Goal: Task Accomplishment & Management: Complete application form

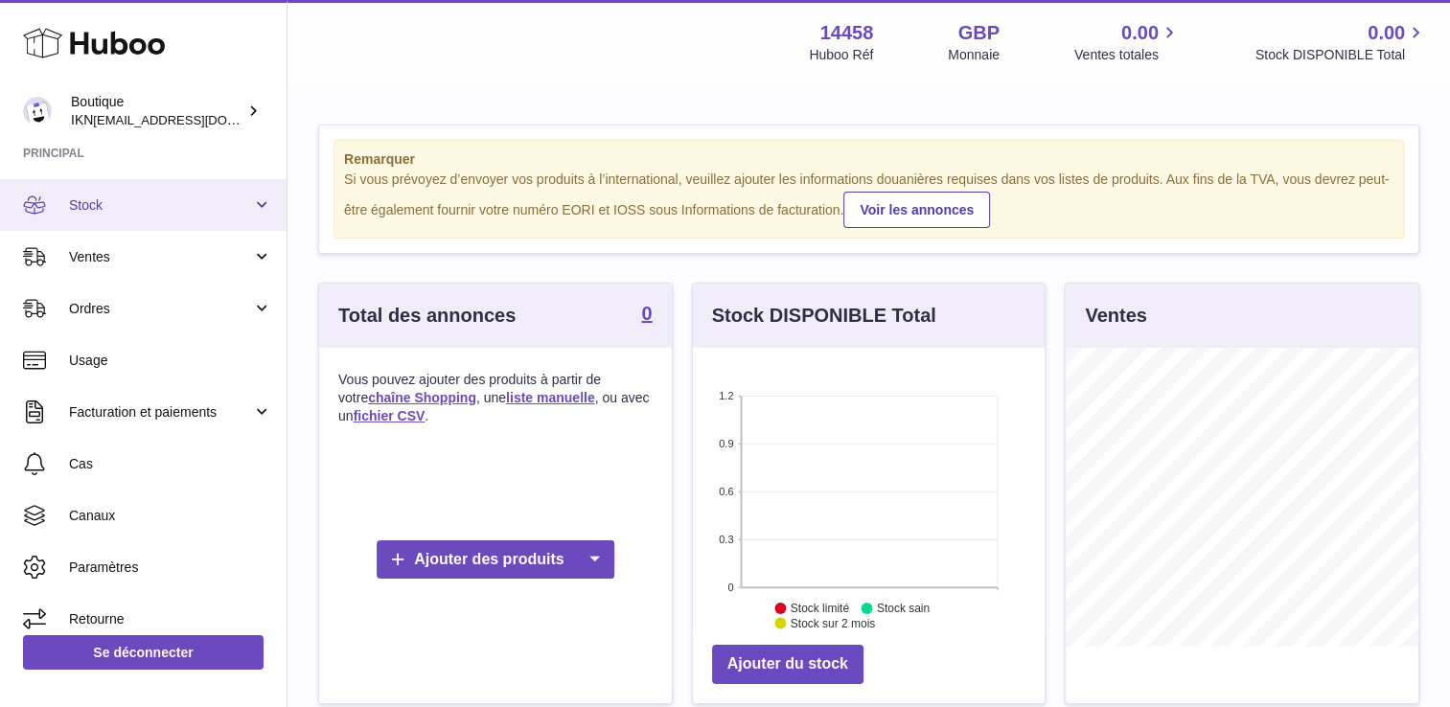
scroll to position [111, 0]
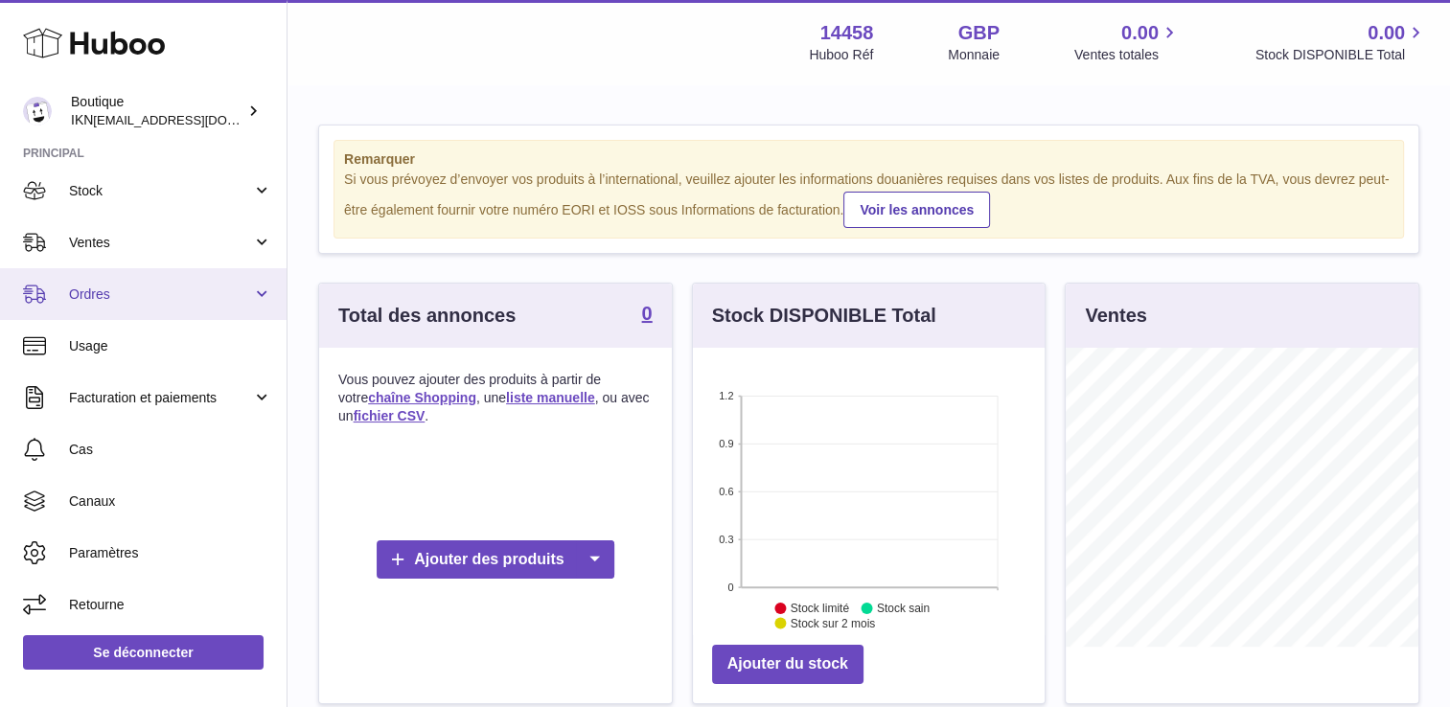
click at [253, 297] on link "Ordres" at bounding box center [143, 294] width 287 height 52
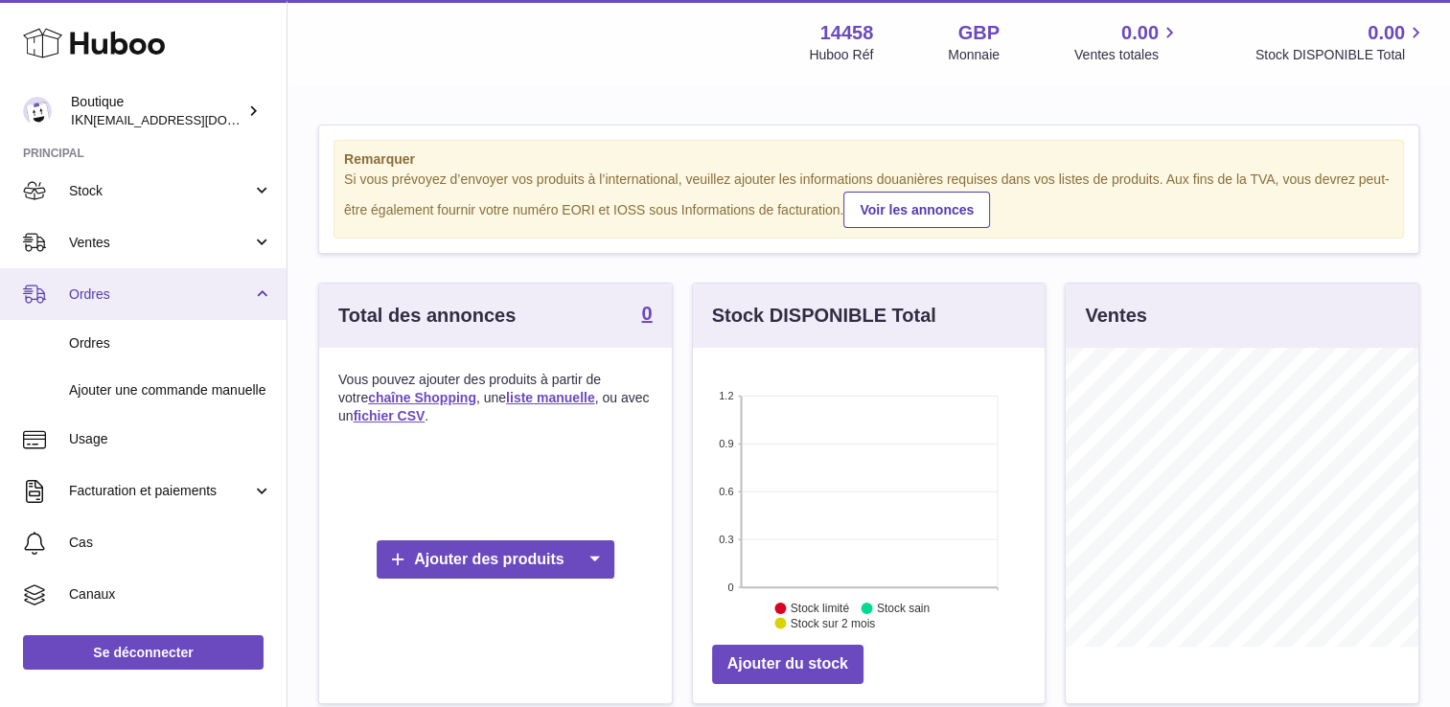
click at [260, 291] on link "Ordres" at bounding box center [143, 294] width 287 height 52
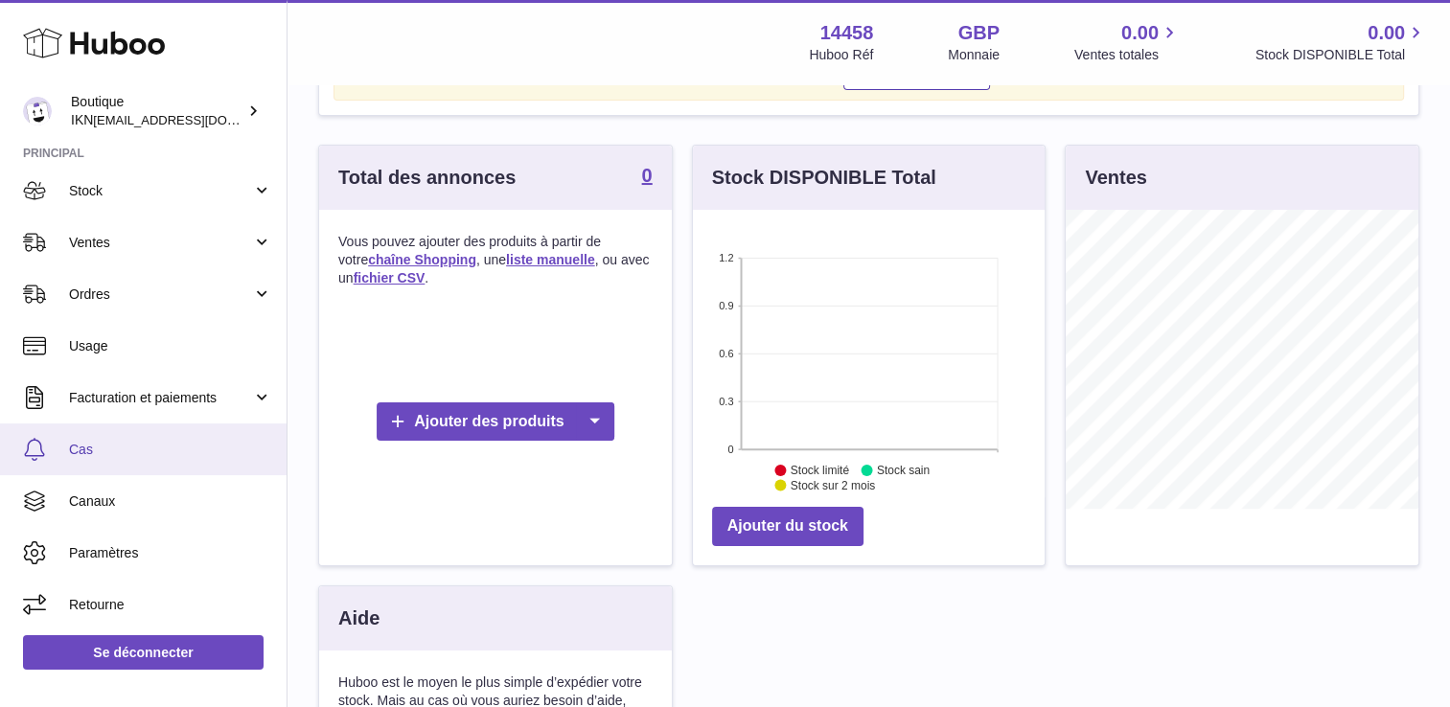
scroll to position [159, 0]
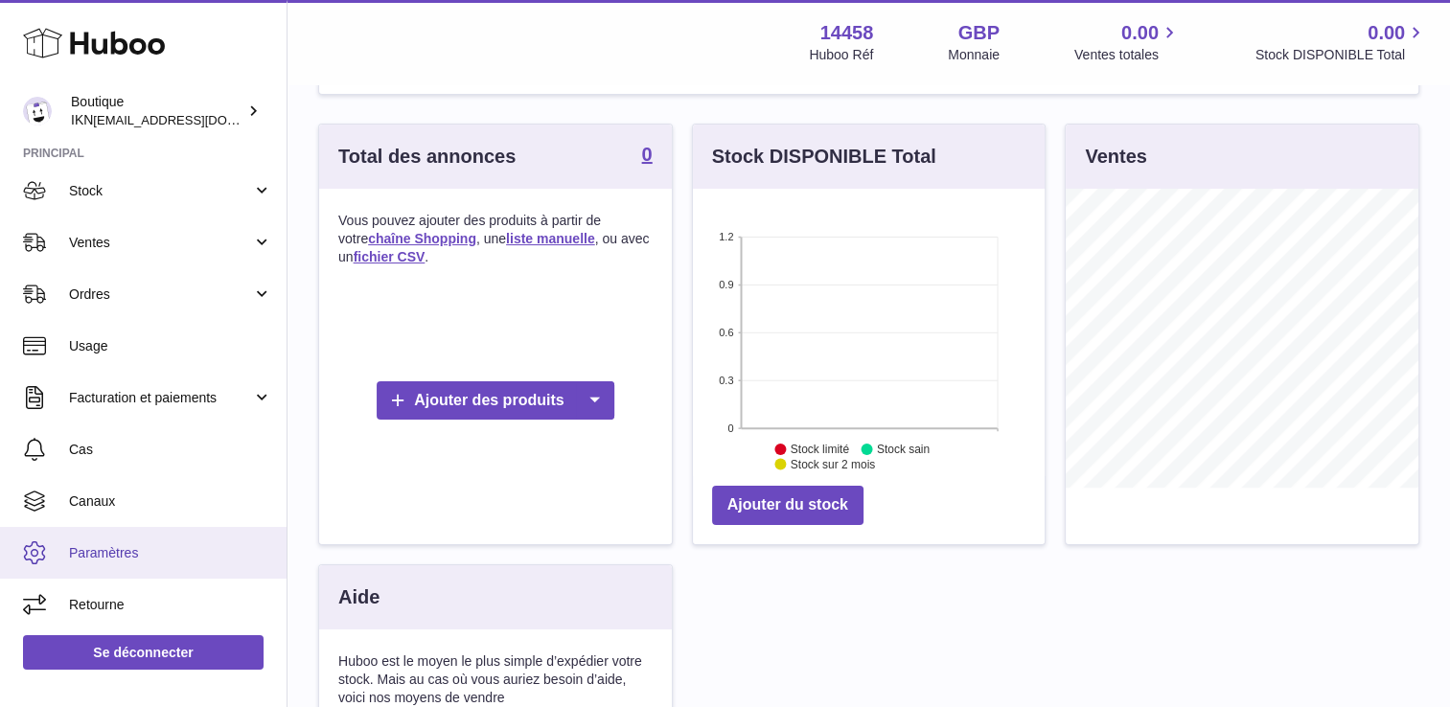
click at [157, 547] on span "Paramètres" at bounding box center [170, 553] width 203 height 18
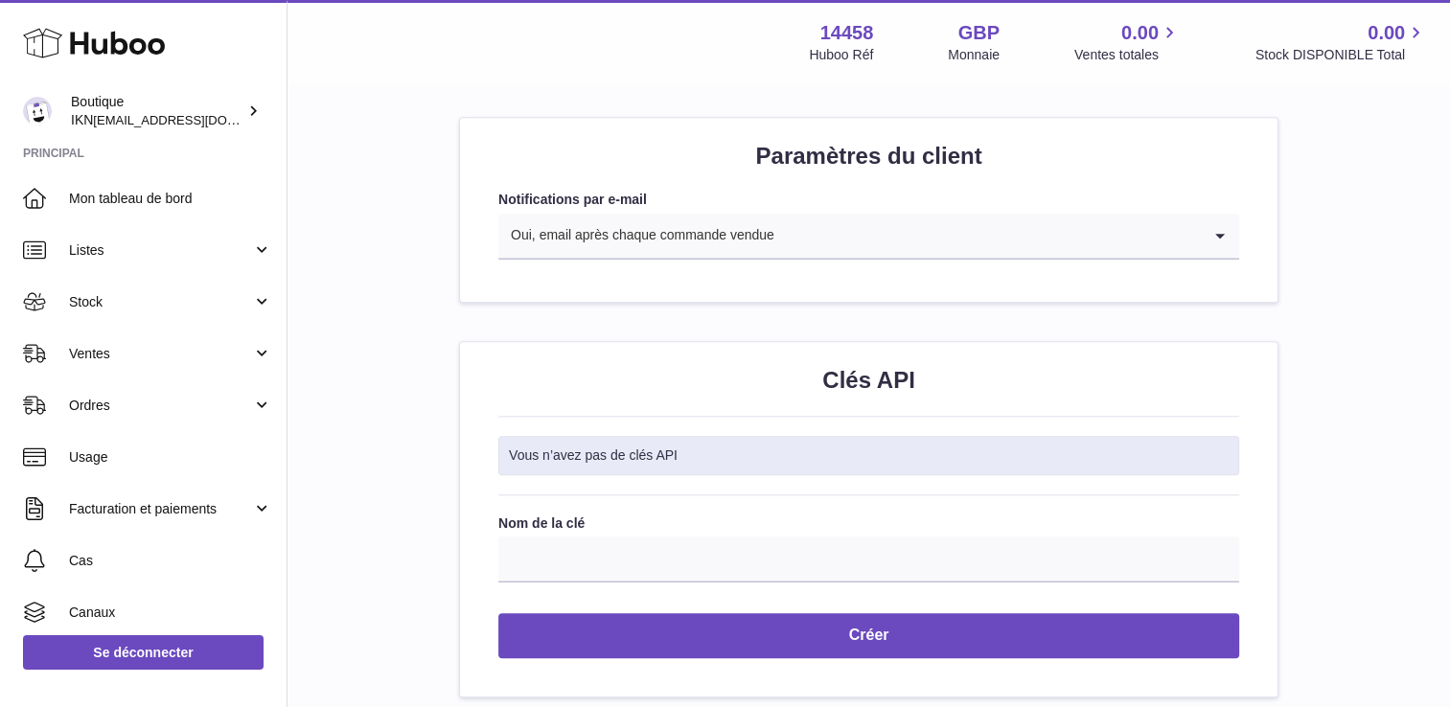
scroll to position [1875, 0]
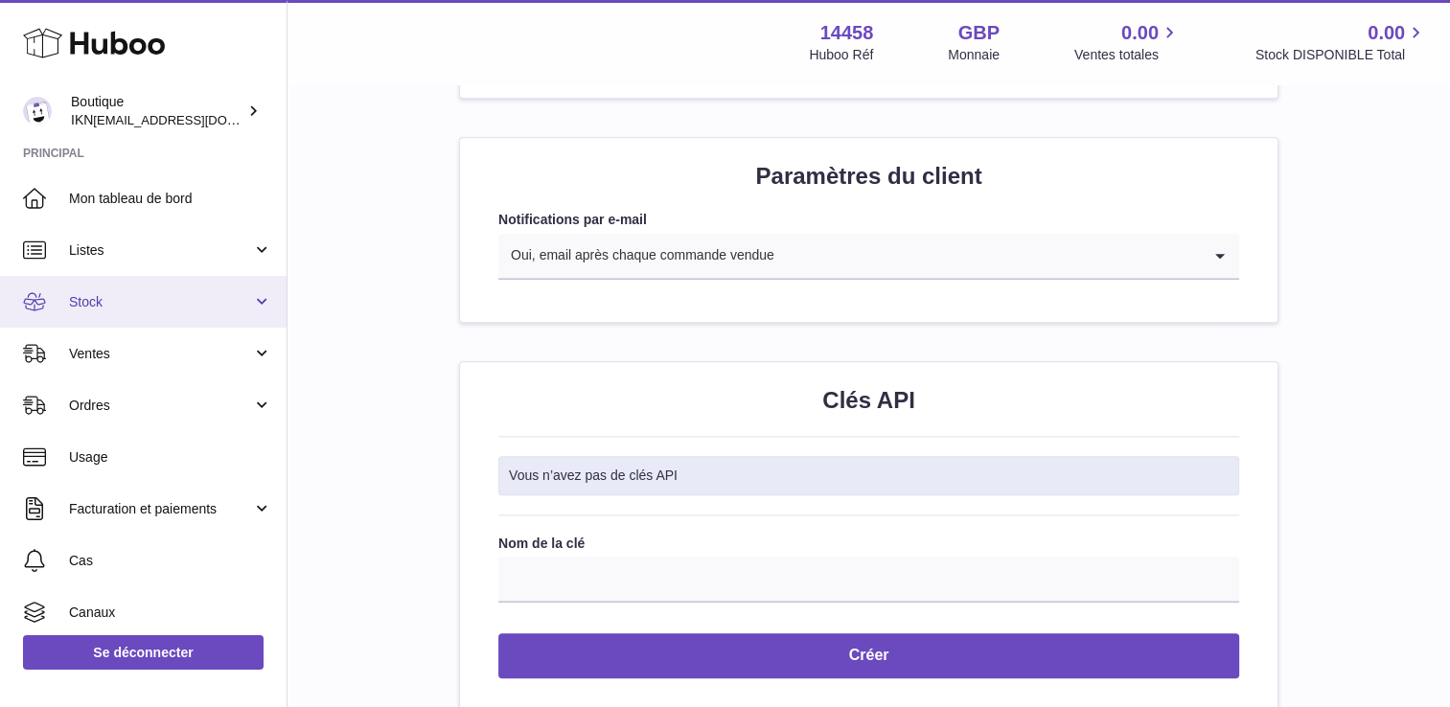
click at [260, 305] on link "Stock" at bounding box center [143, 302] width 287 height 52
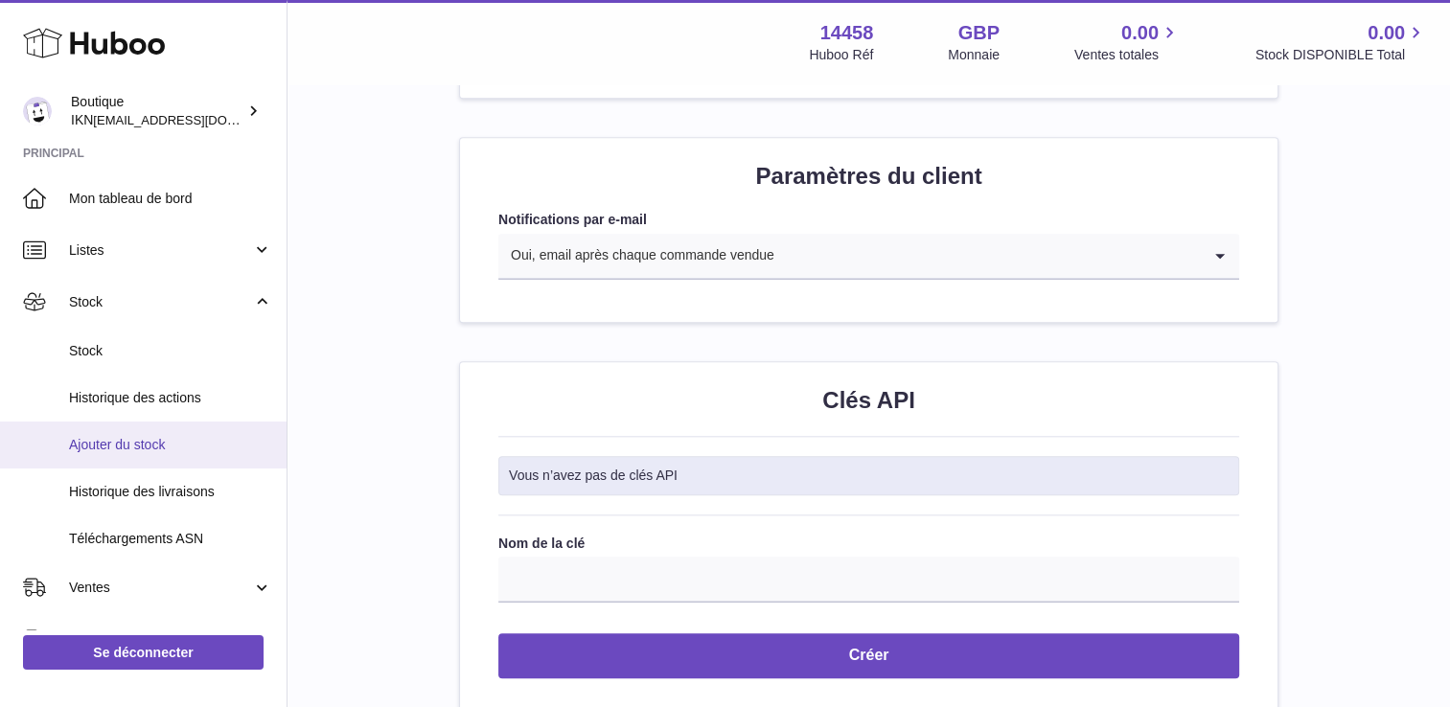
click at [201, 438] on span "Ajouter du stock" at bounding box center [170, 445] width 203 height 18
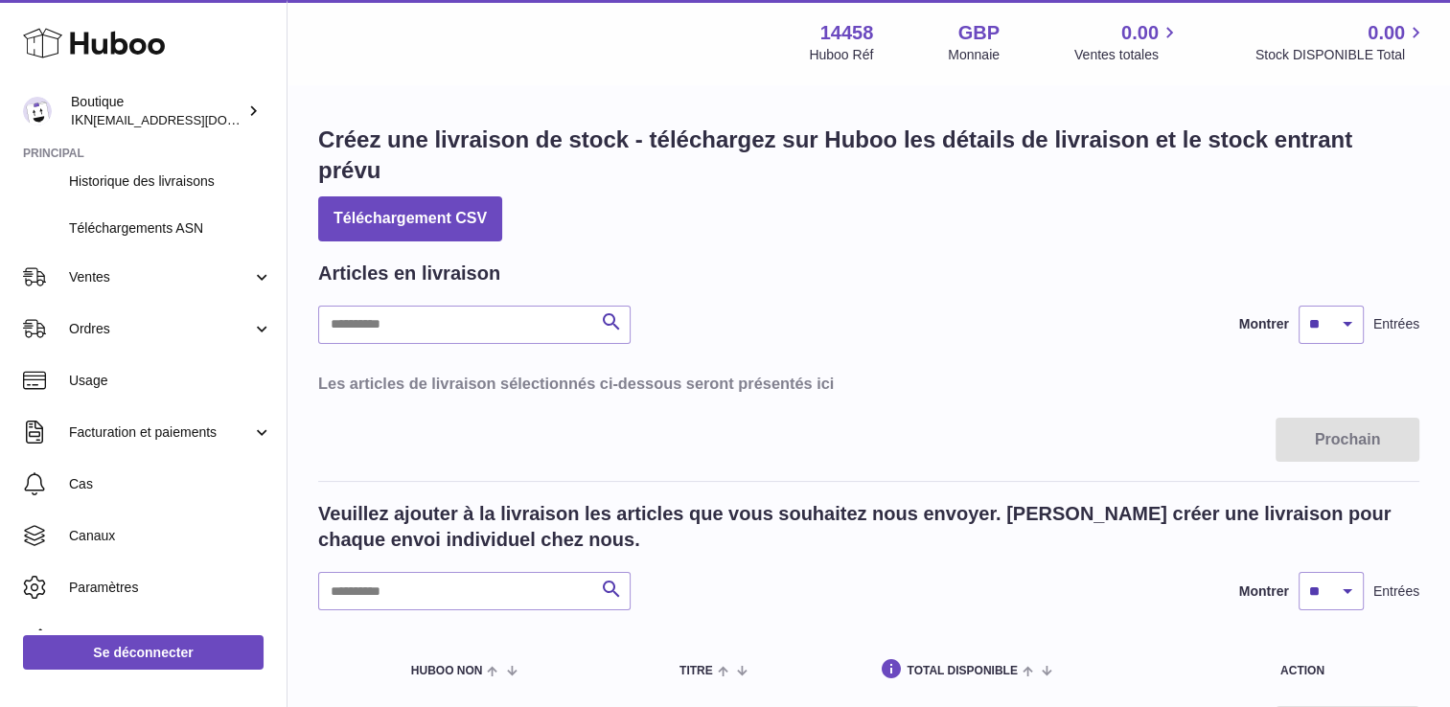
scroll to position [345, 0]
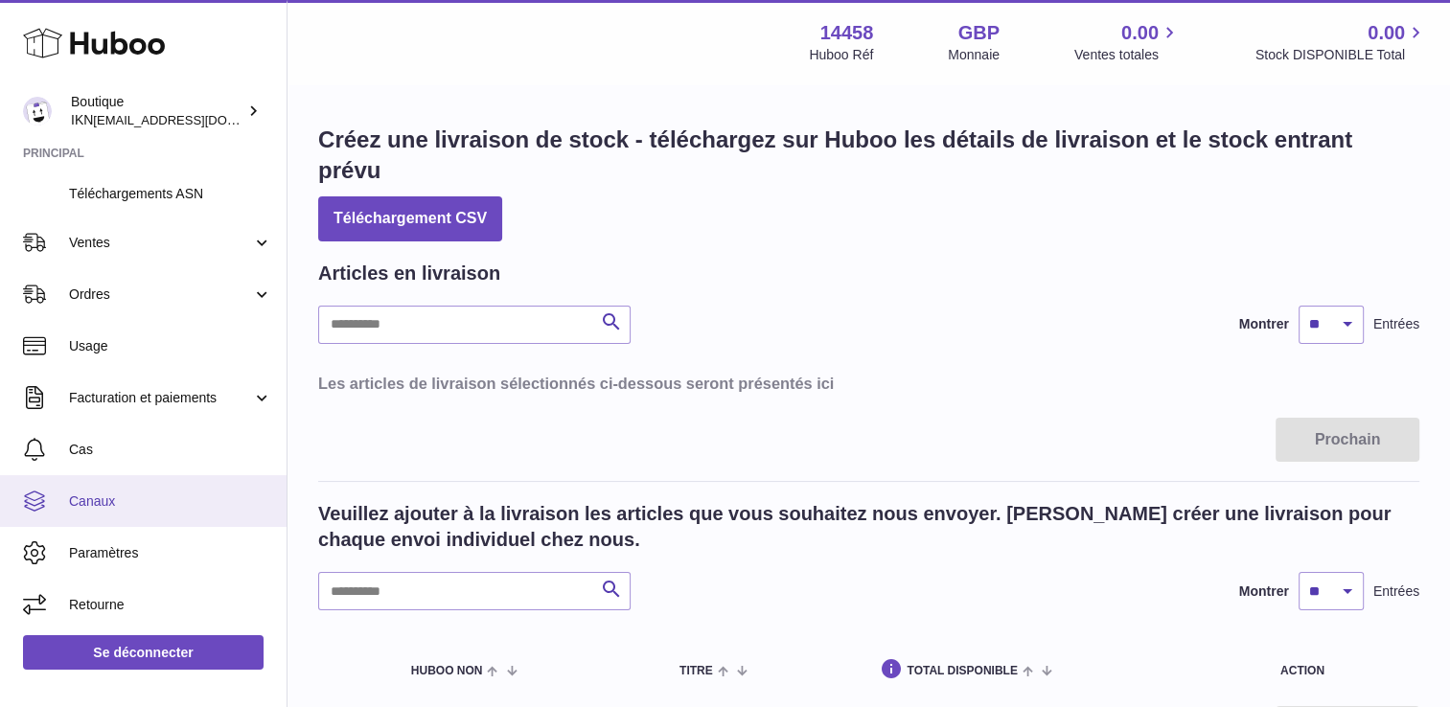
click at [137, 497] on span "Canaux" at bounding box center [170, 502] width 203 height 18
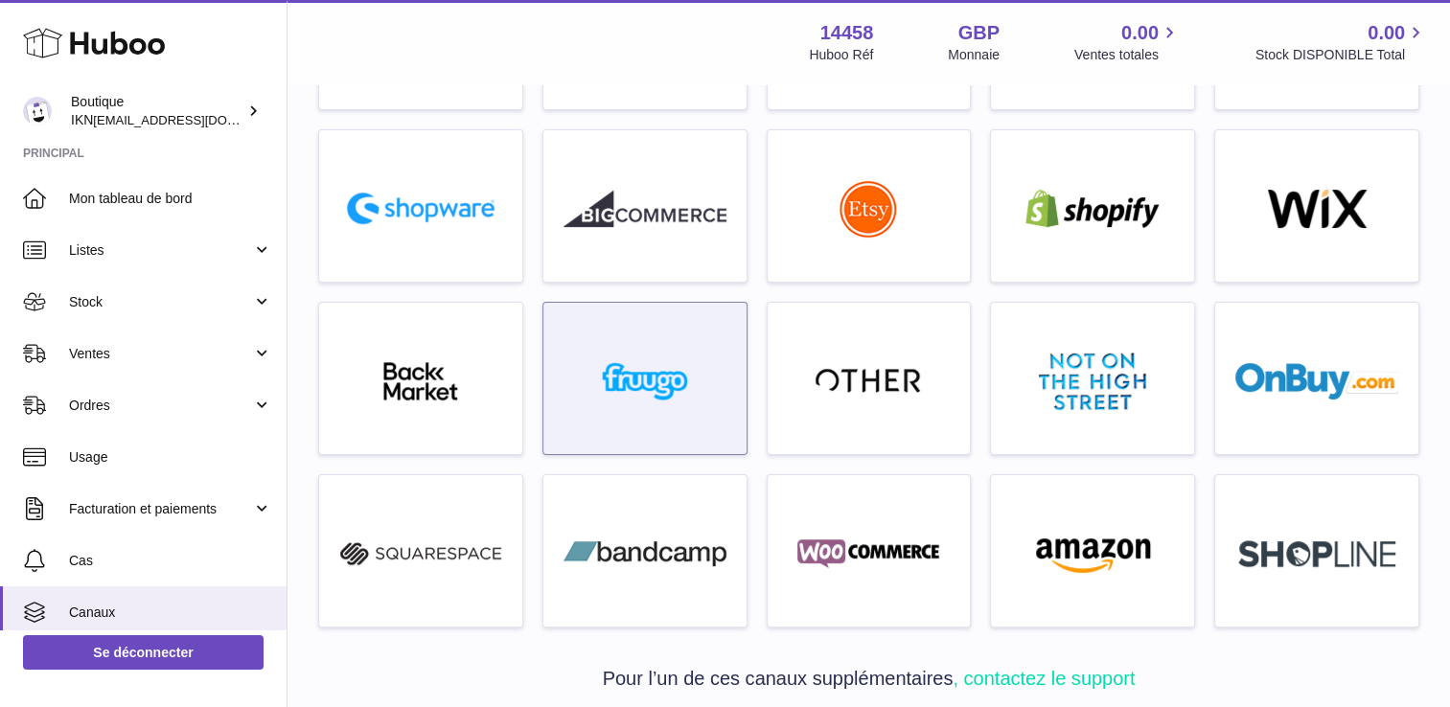
scroll to position [607, 0]
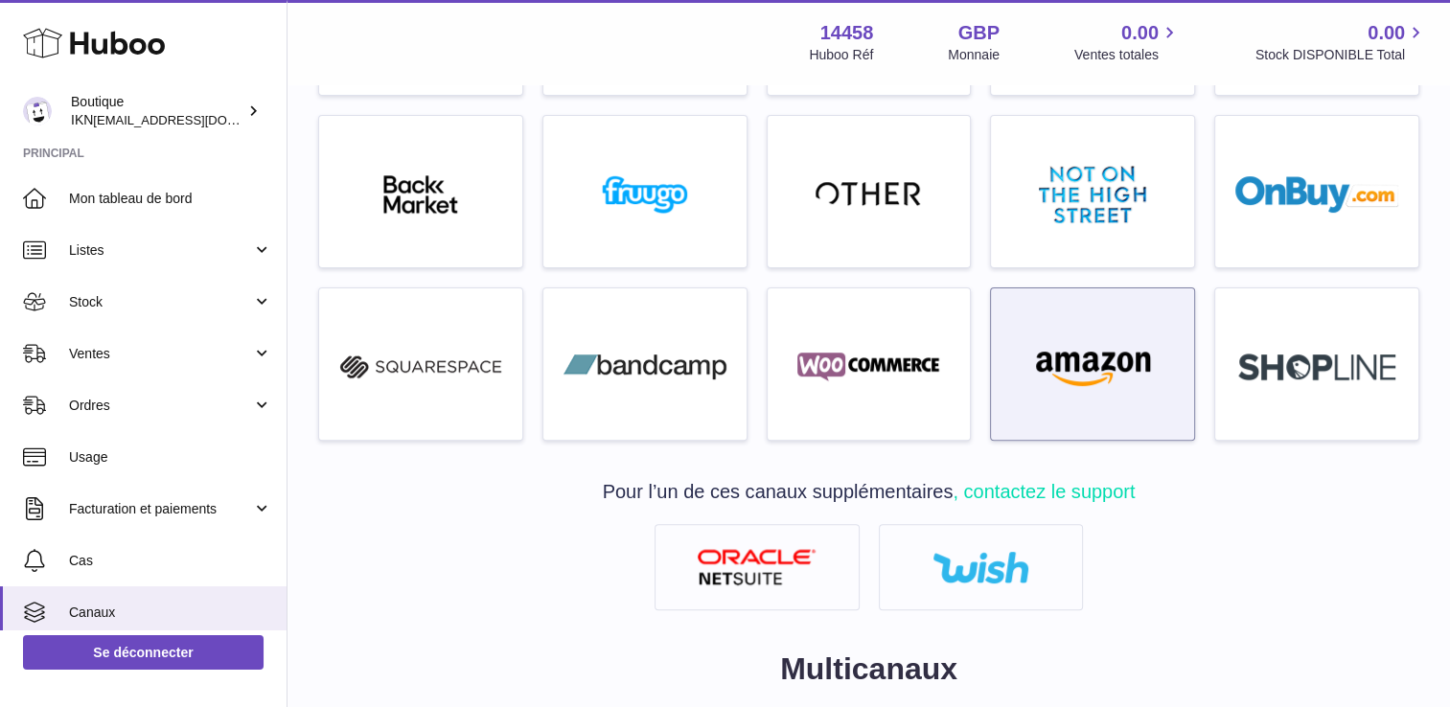
click at [1027, 356] on img at bounding box center [1092, 367] width 163 height 38
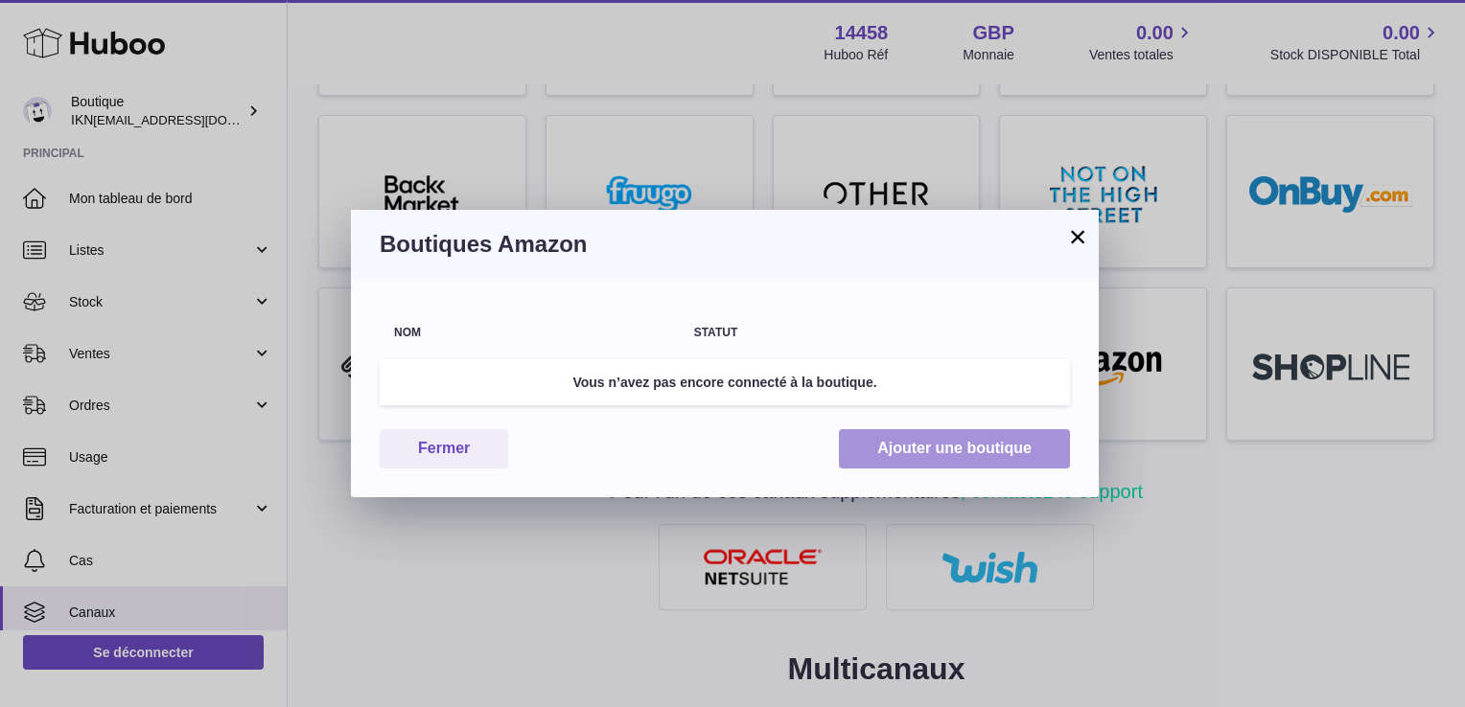
click at [871, 438] on button "Ajouter une boutique" at bounding box center [954, 448] width 231 height 39
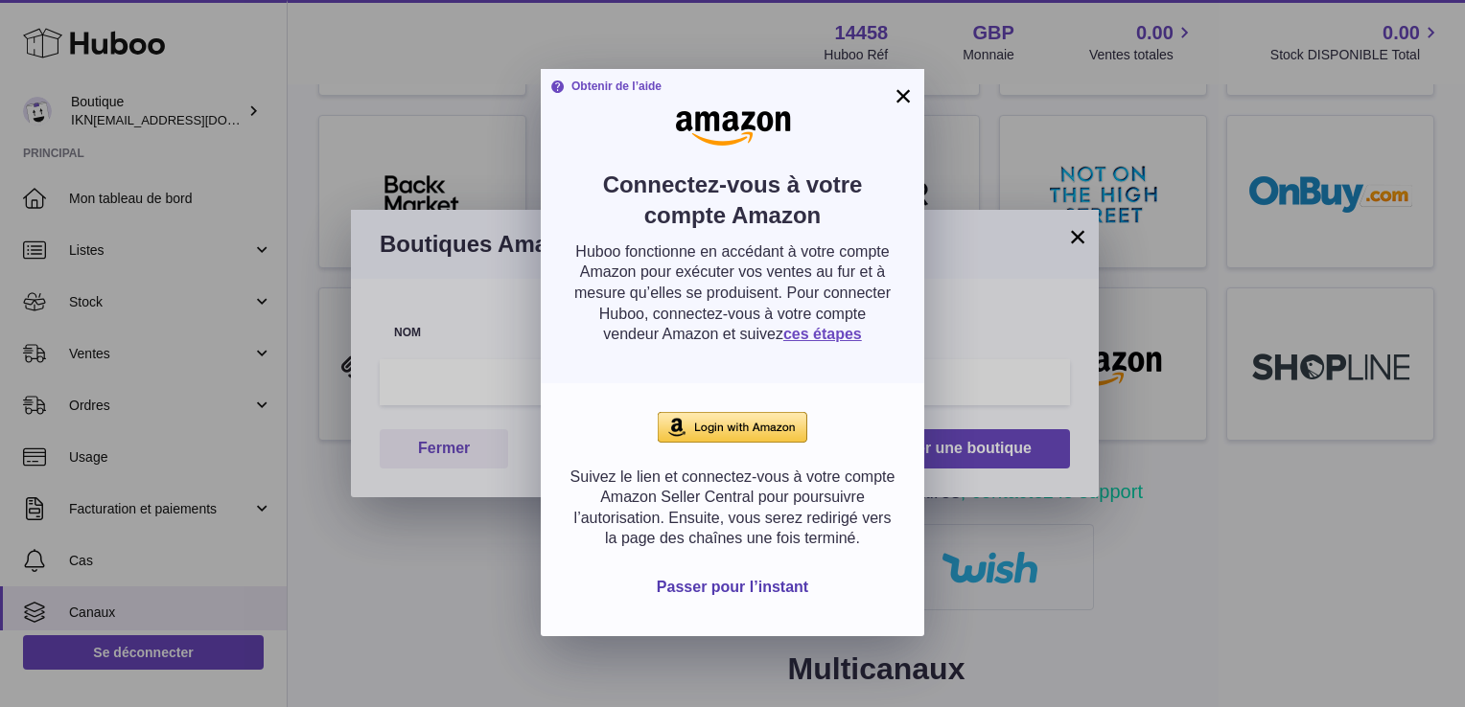
click at [727, 421] on img at bounding box center [732, 427] width 150 height 31
click at [680, 427] on img at bounding box center [732, 427] width 150 height 31
click at [899, 94] on button "×" at bounding box center [902, 95] width 23 height 23
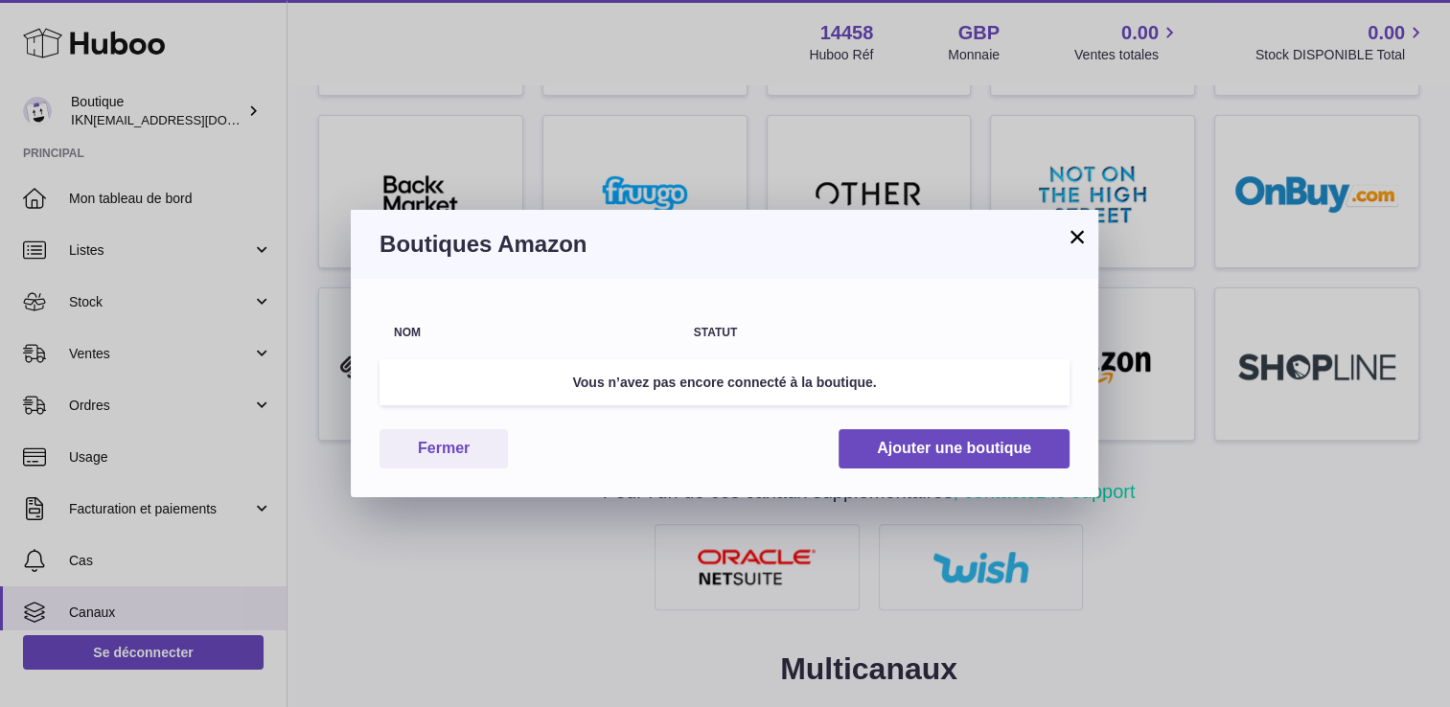
click at [1079, 232] on button "×" at bounding box center [1077, 236] width 23 height 23
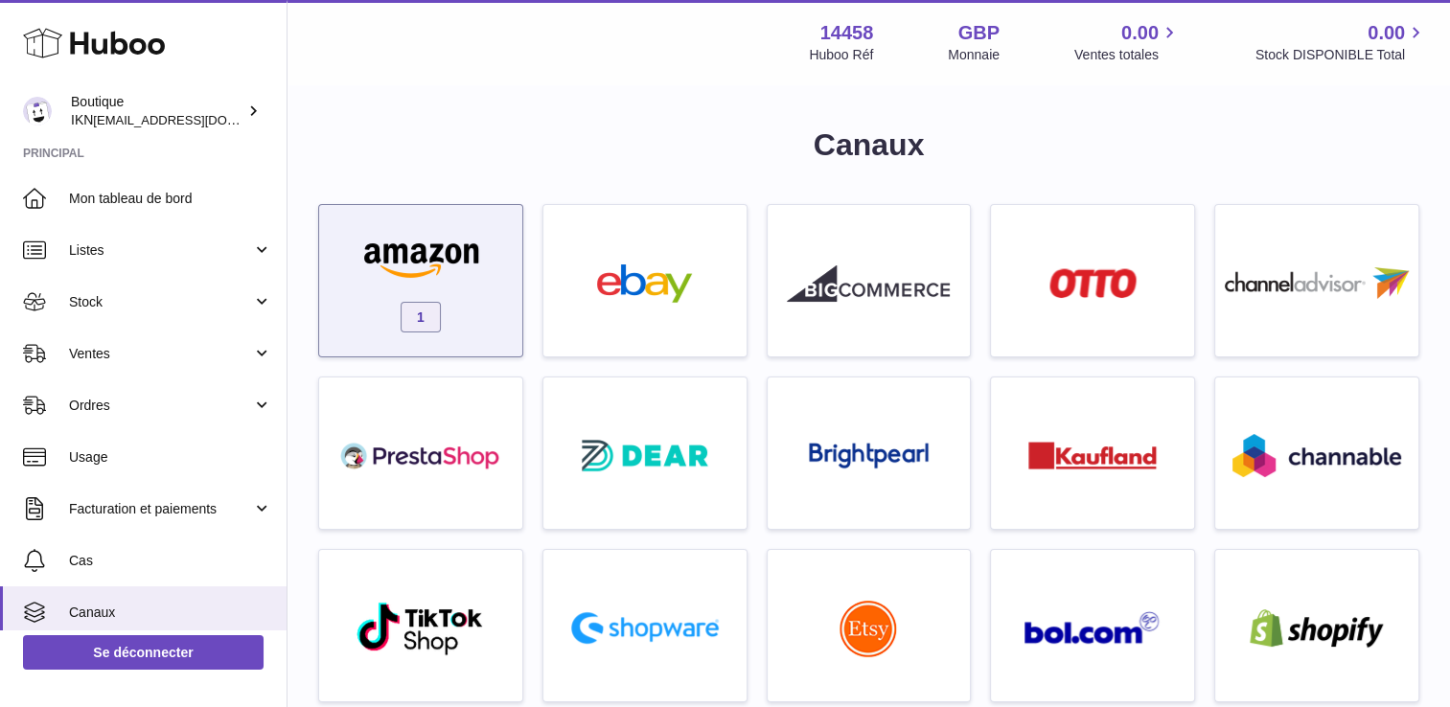
click at [468, 240] on img at bounding box center [420, 259] width 163 height 38
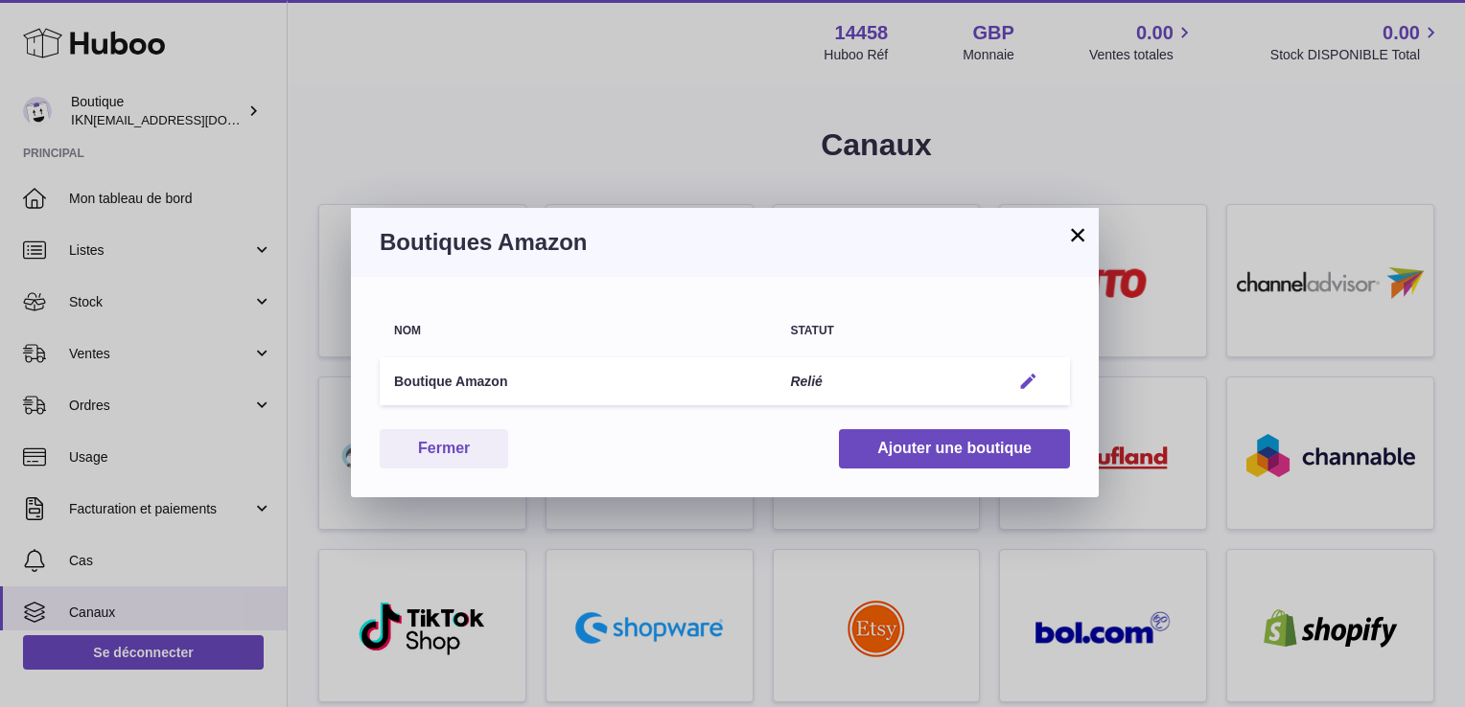
click at [1027, 384] on em "button" at bounding box center [1028, 382] width 20 height 20
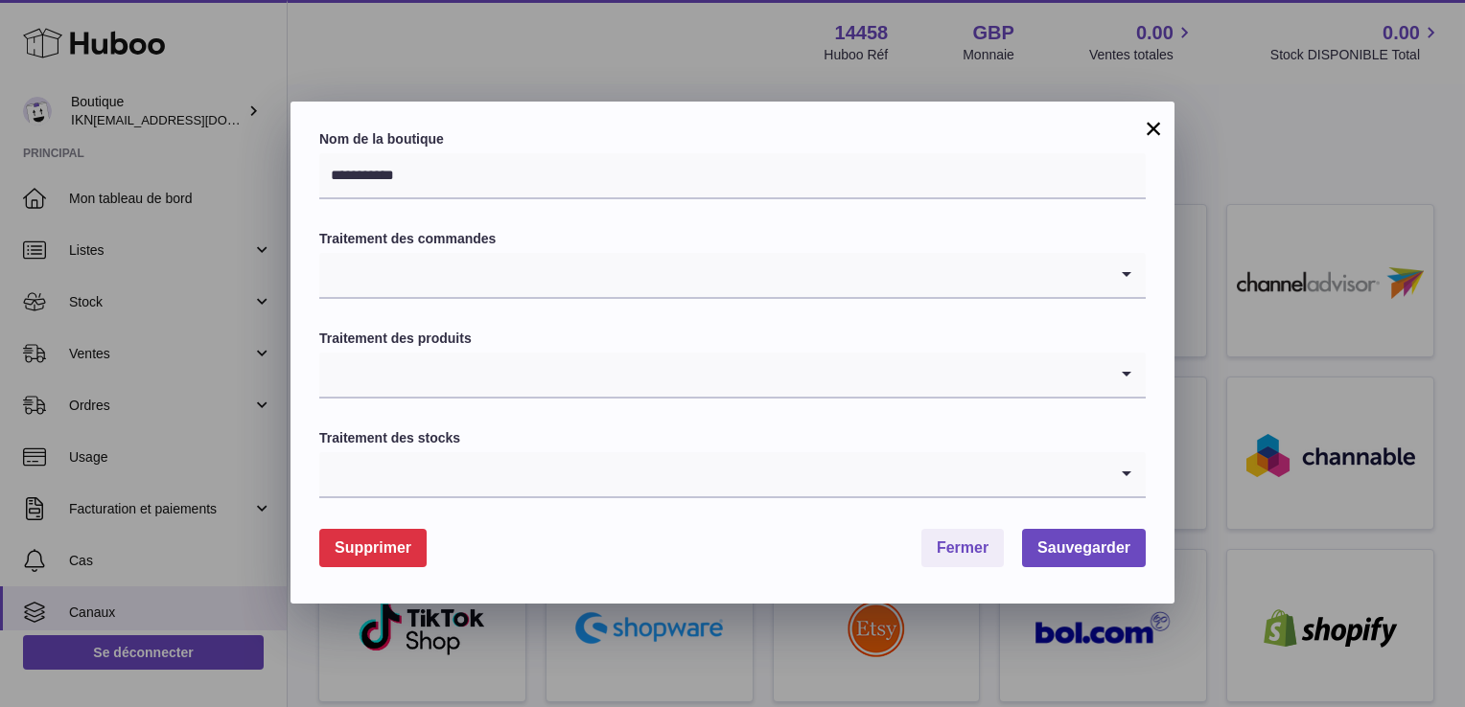
click at [1121, 279] on icon "Rechercher l’option" at bounding box center [1126, 275] width 38 height 44
click at [1131, 376] on icon "Rechercher l’option" at bounding box center [1126, 375] width 38 height 44
click at [1129, 376] on icon "Rechercher l’option" at bounding box center [1126, 375] width 38 height 44
click at [1127, 480] on icon "Rechercher l’option" at bounding box center [1126, 474] width 38 height 44
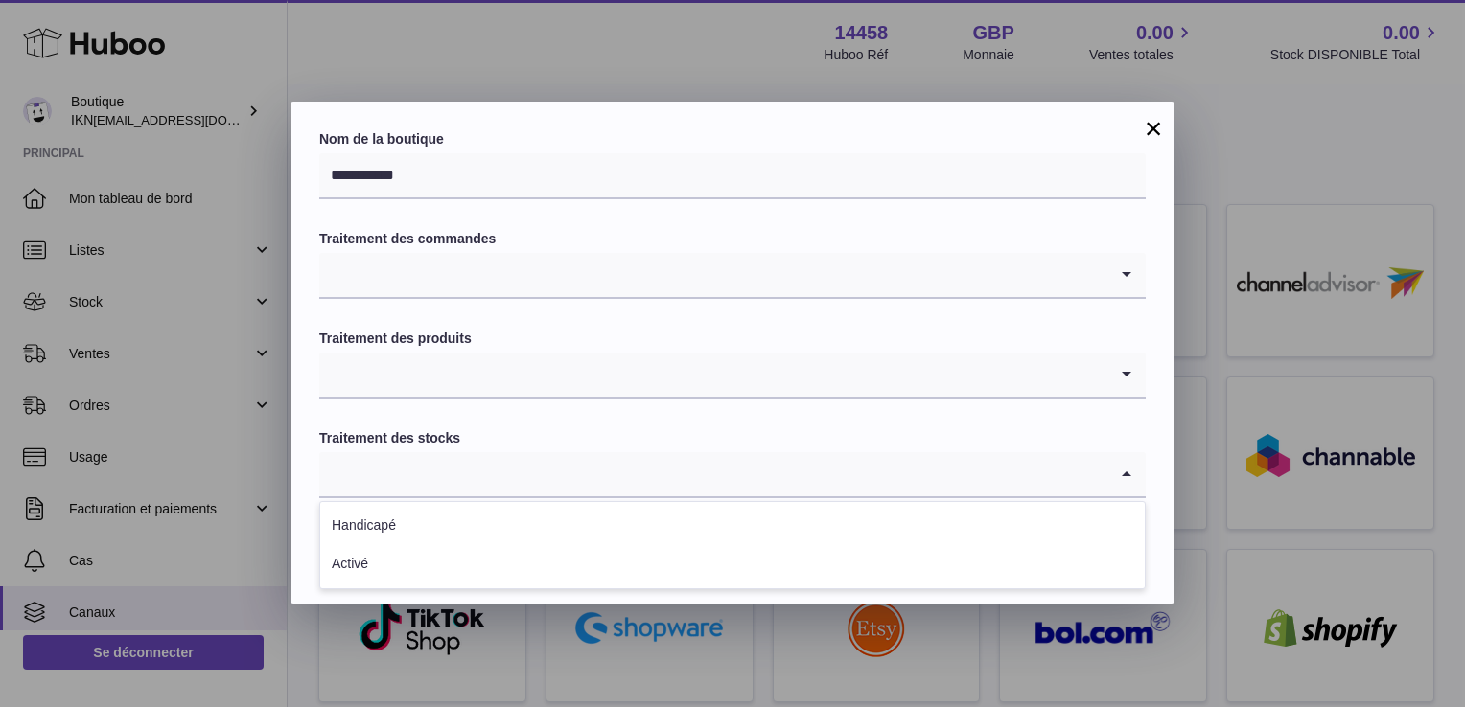
click at [1127, 480] on icon "Rechercher l’option" at bounding box center [1126, 474] width 38 height 44
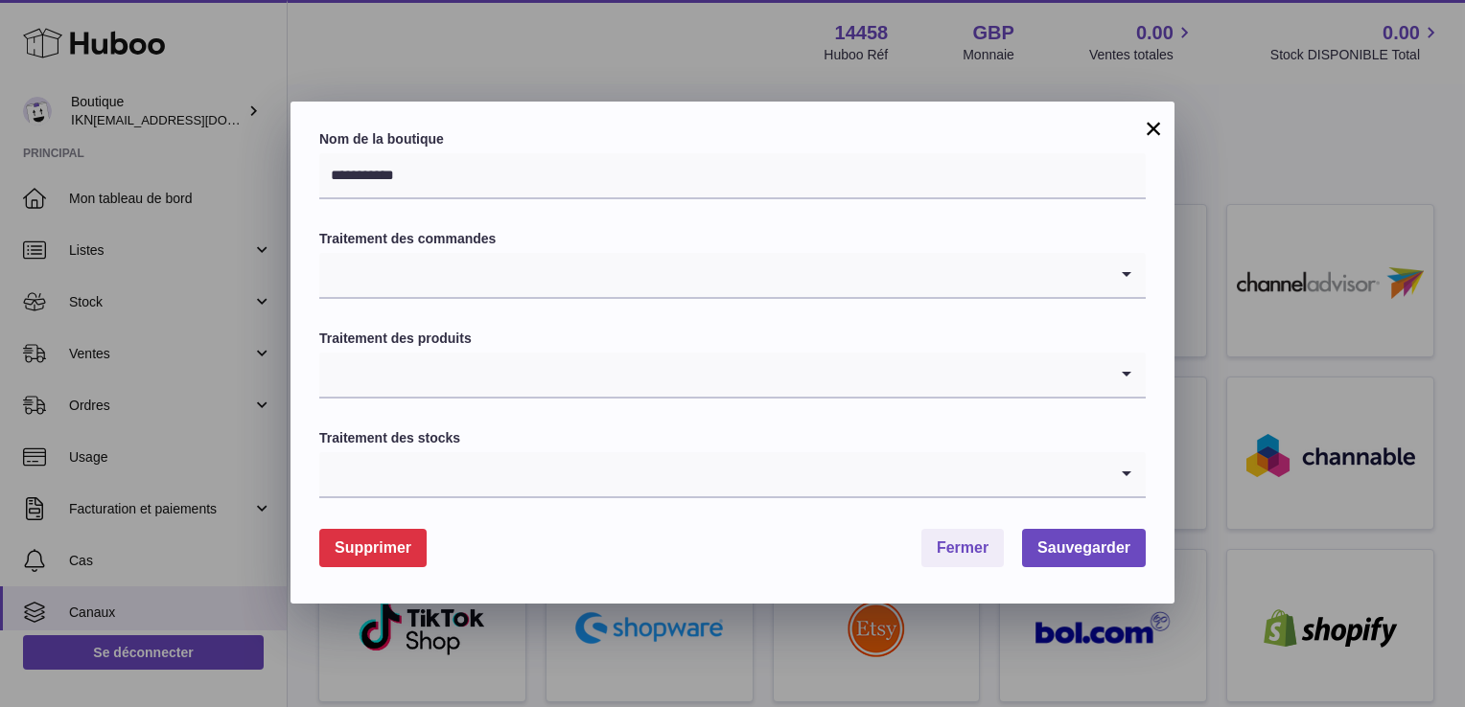
click at [1147, 134] on button "×" at bounding box center [1153, 128] width 23 height 23
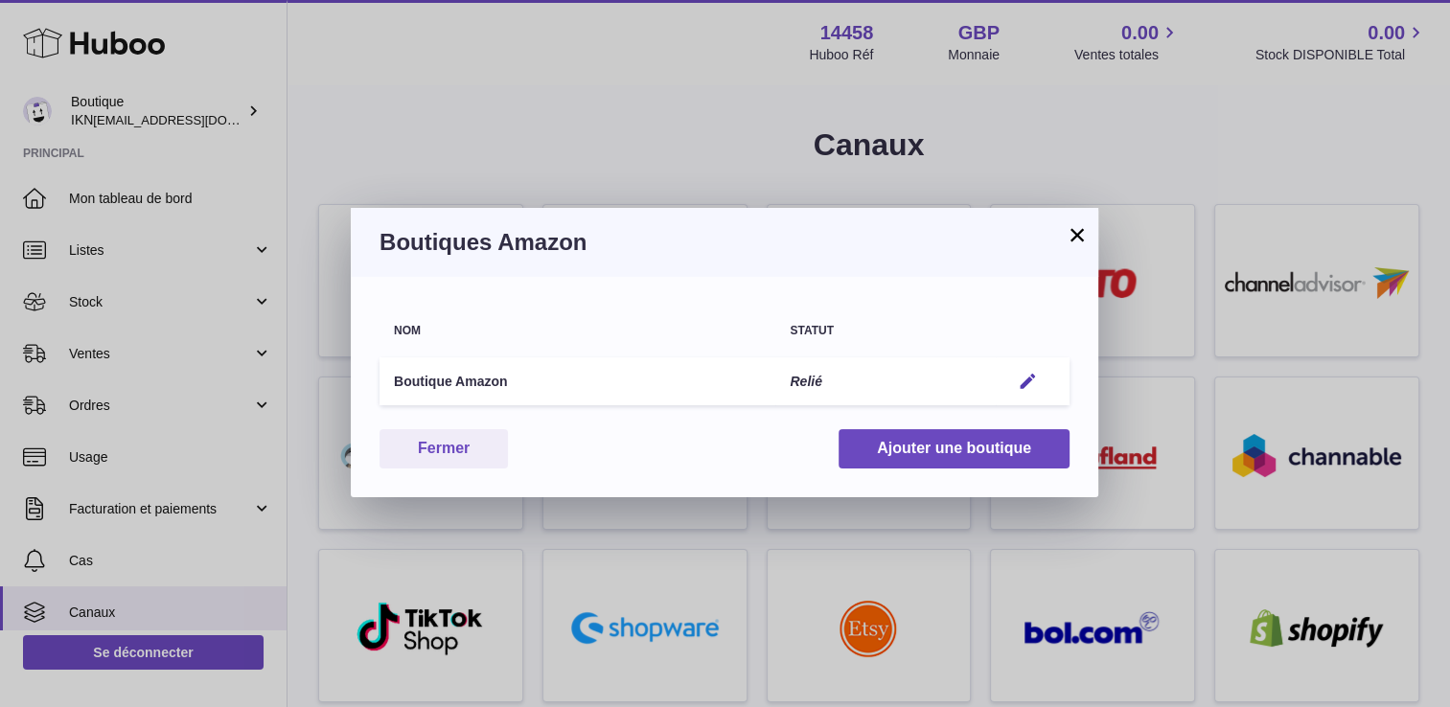
click at [1081, 238] on button "×" at bounding box center [1077, 234] width 23 height 23
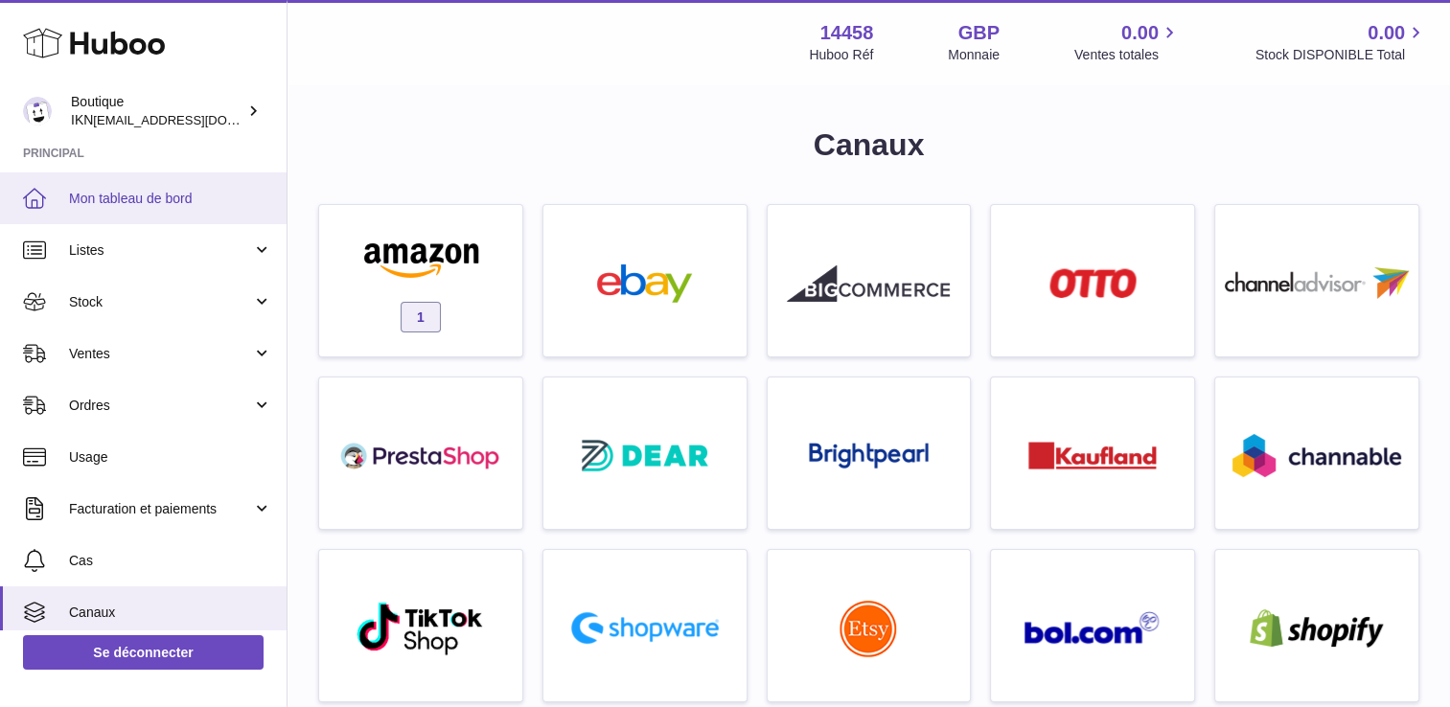
click at [159, 190] on span "Mon tableau de bord" at bounding box center [170, 199] width 203 height 18
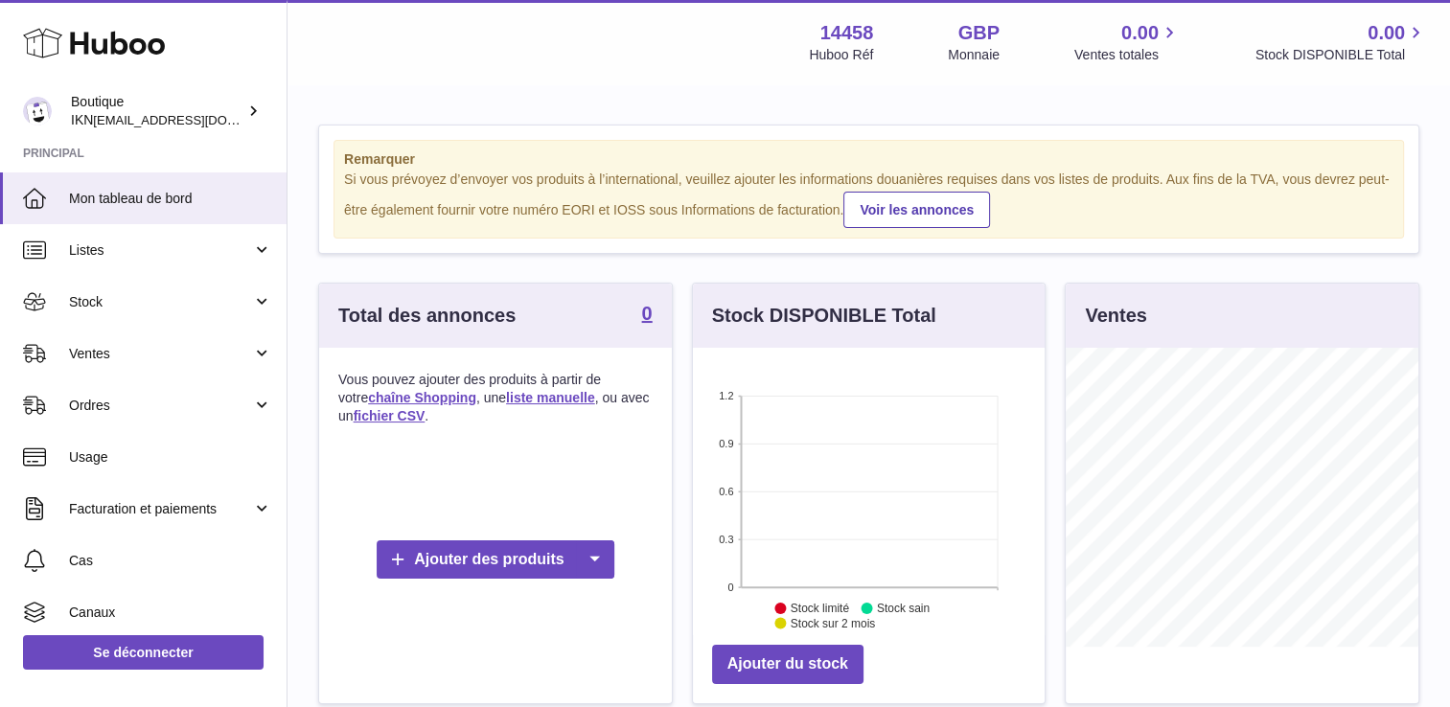
scroll to position [299, 353]
click at [270, 256] on link "Listes" at bounding box center [143, 250] width 287 height 52
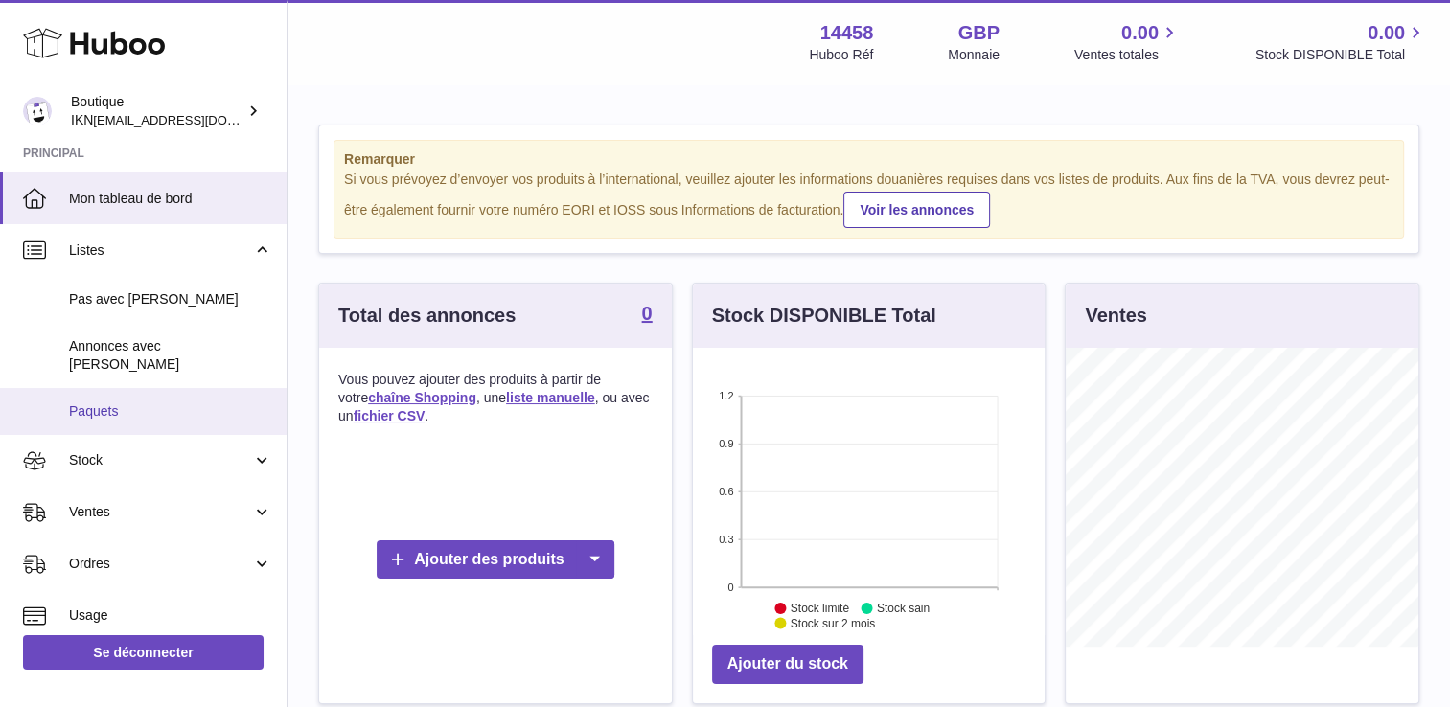
click at [242, 403] on span "Paquets" at bounding box center [170, 412] width 203 height 18
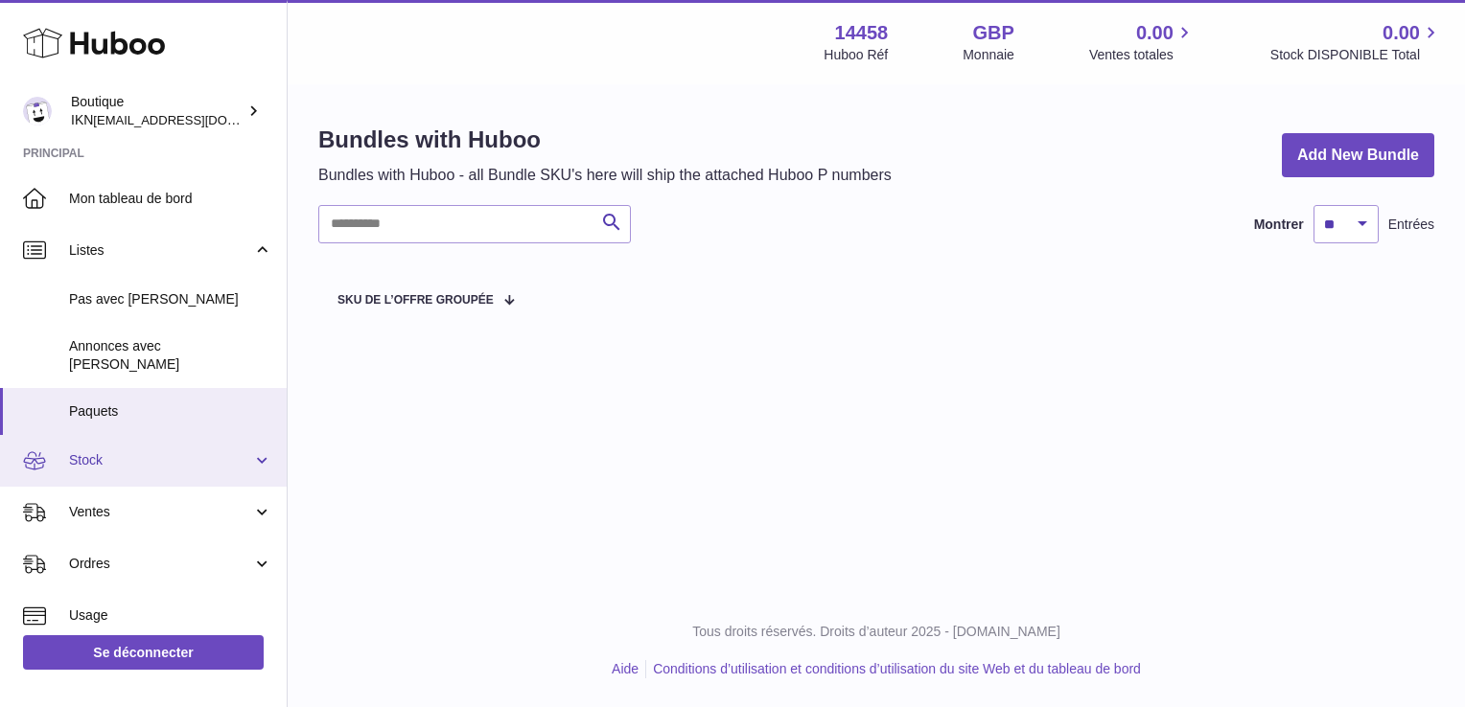
click at [253, 435] on link "Stock" at bounding box center [143, 461] width 287 height 52
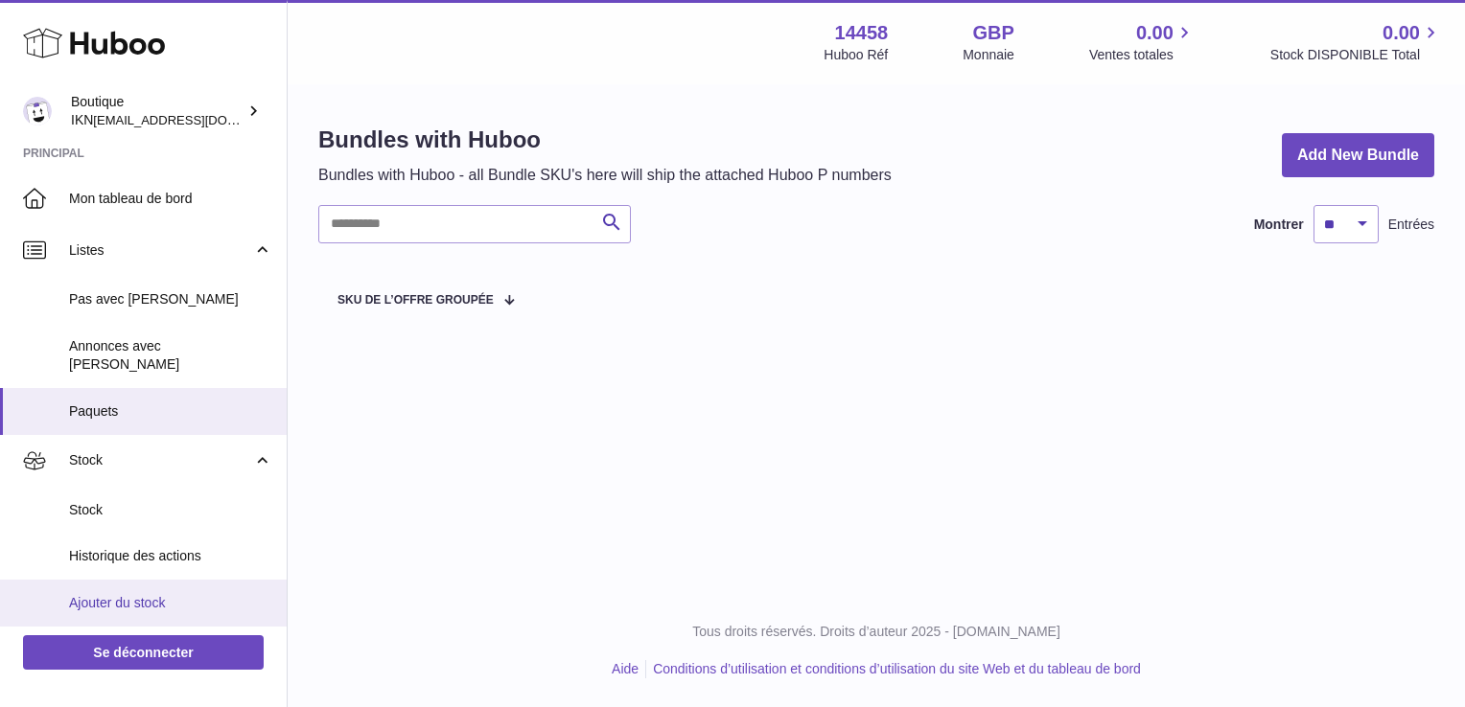
click at [207, 594] on span "Ajouter du stock" at bounding box center [170, 603] width 203 height 18
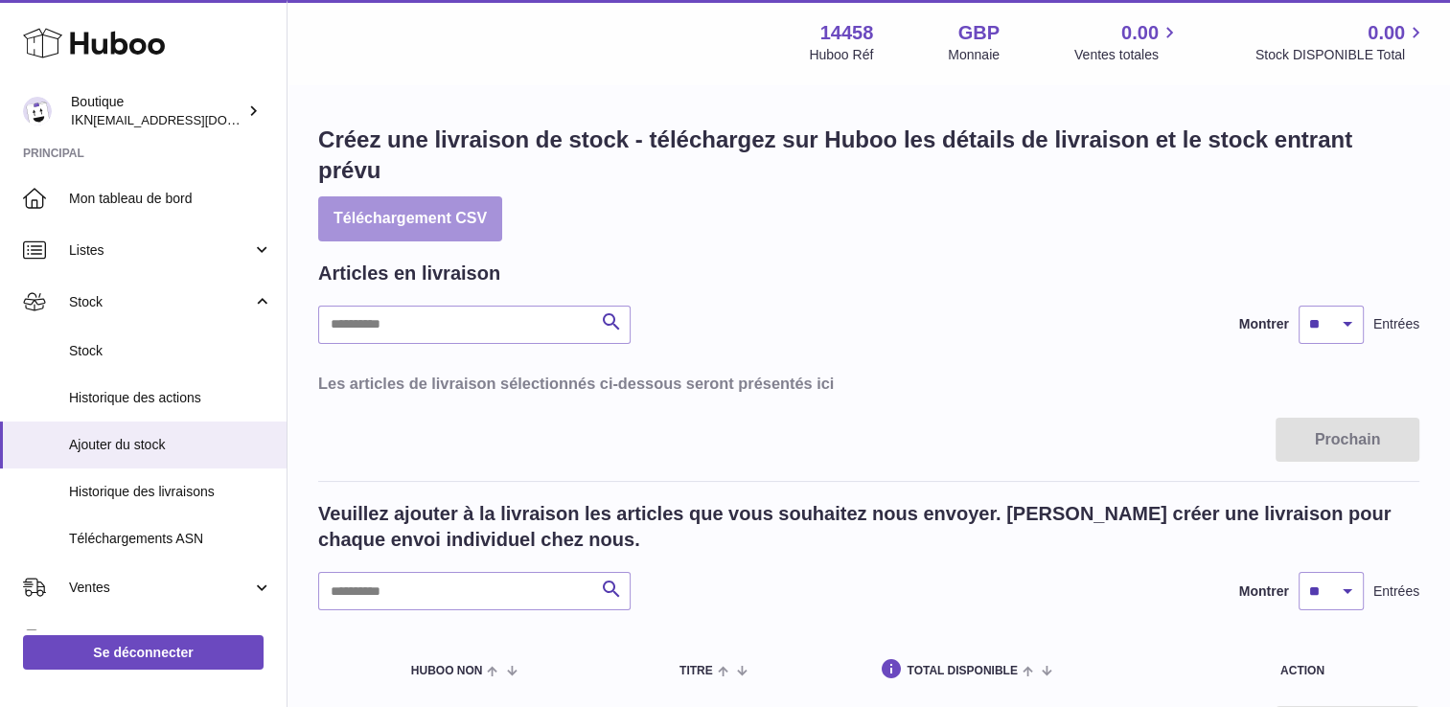
click at [386, 224] on button "Téléchargement CSV" at bounding box center [410, 218] width 184 height 45
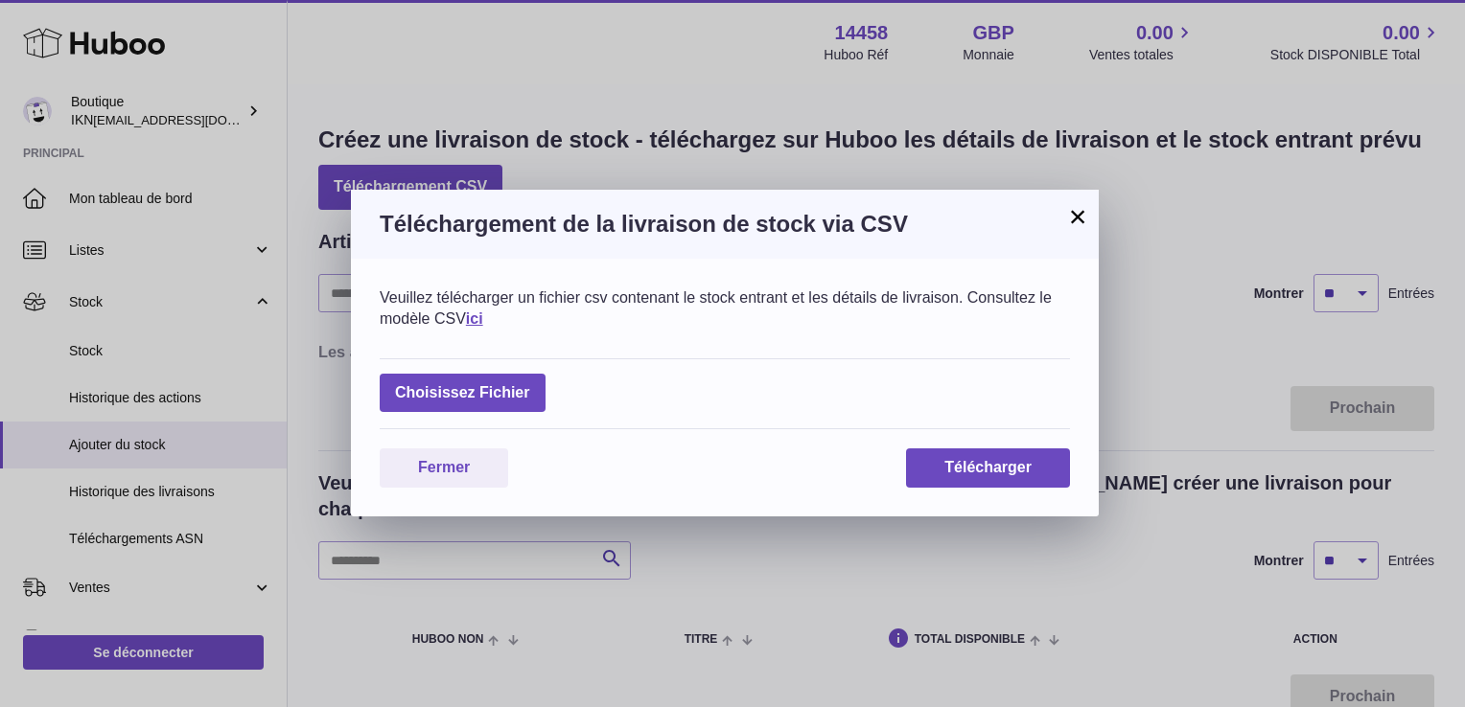
click at [1082, 219] on button "×" at bounding box center [1077, 216] width 23 height 23
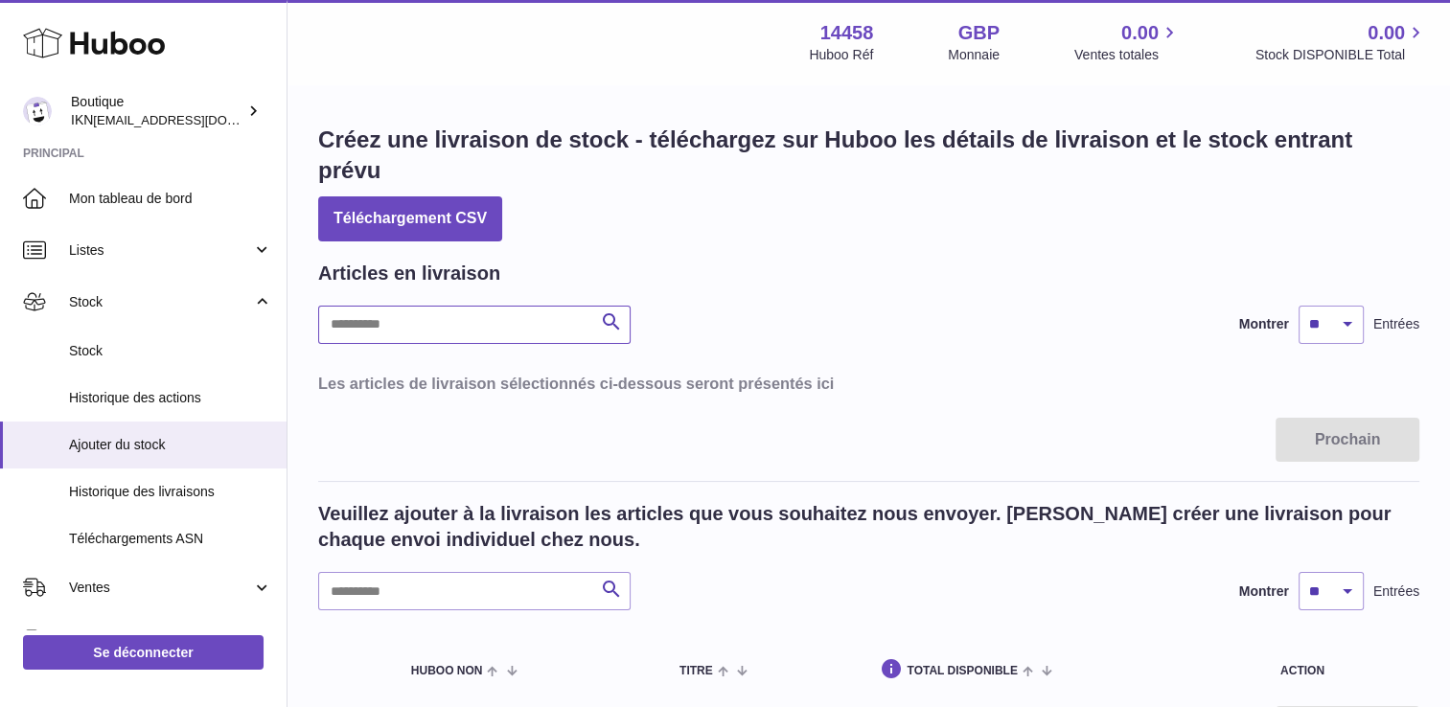
click at [512, 311] on input "text" at bounding box center [474, 325] width 312 height 38
click at [89, 46] on icon at bounding box center [94, 43] width 142 height 38
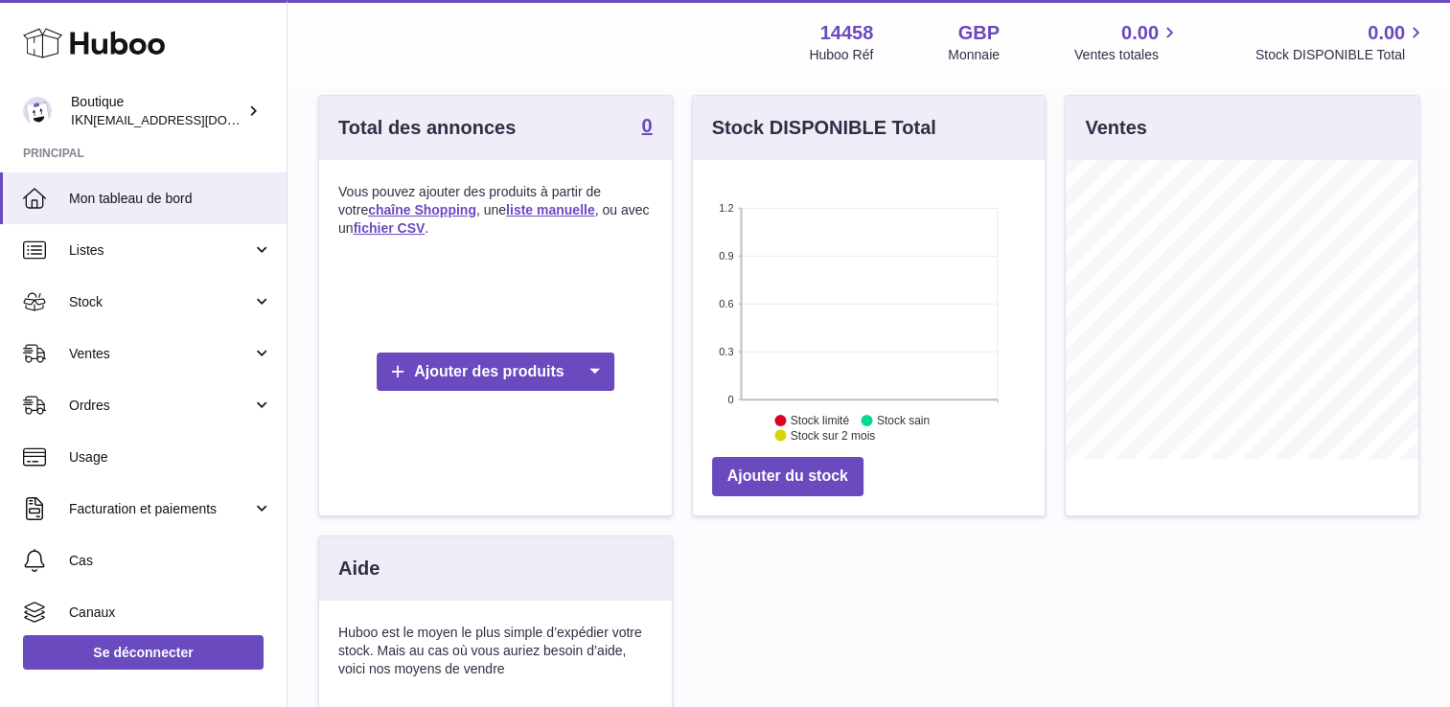
scroll to position [192, 0]
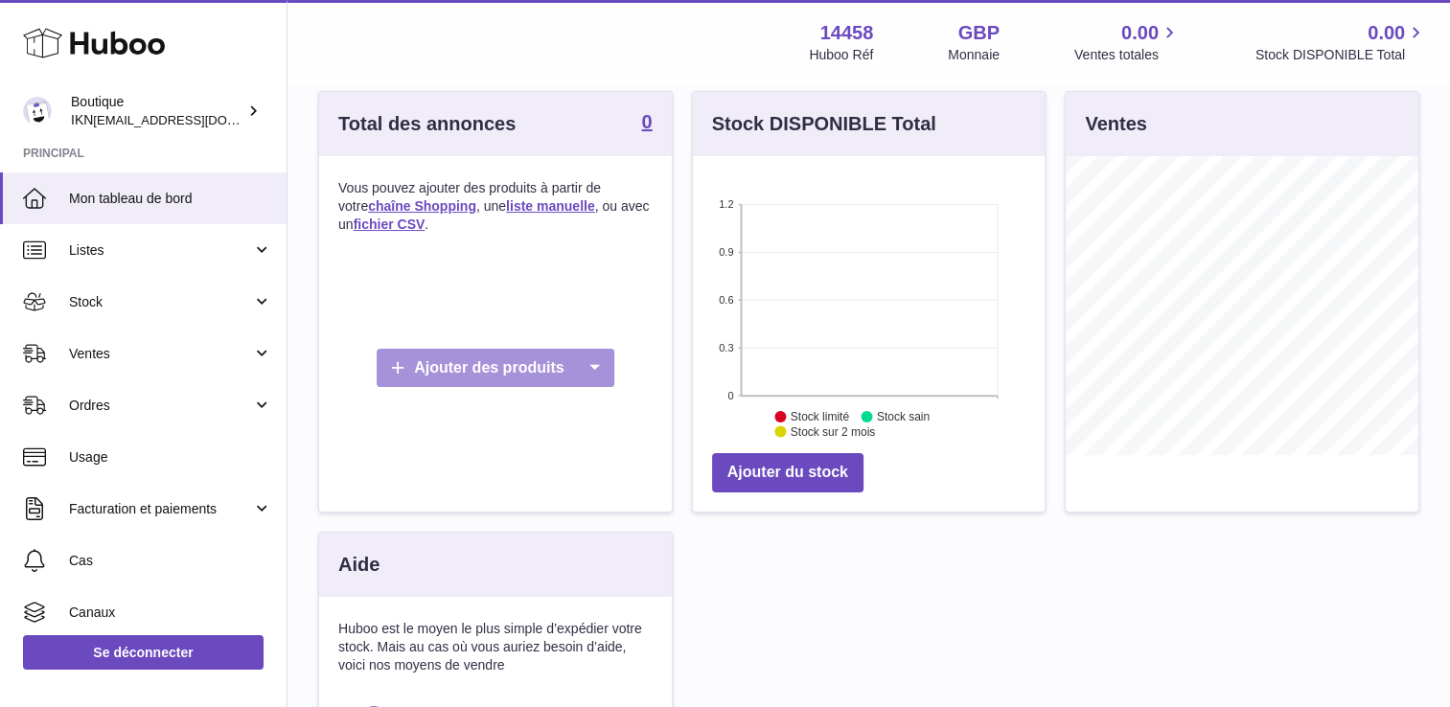
click at [590, 371] on icon at bounding box center [595, 368] width 38 height 39
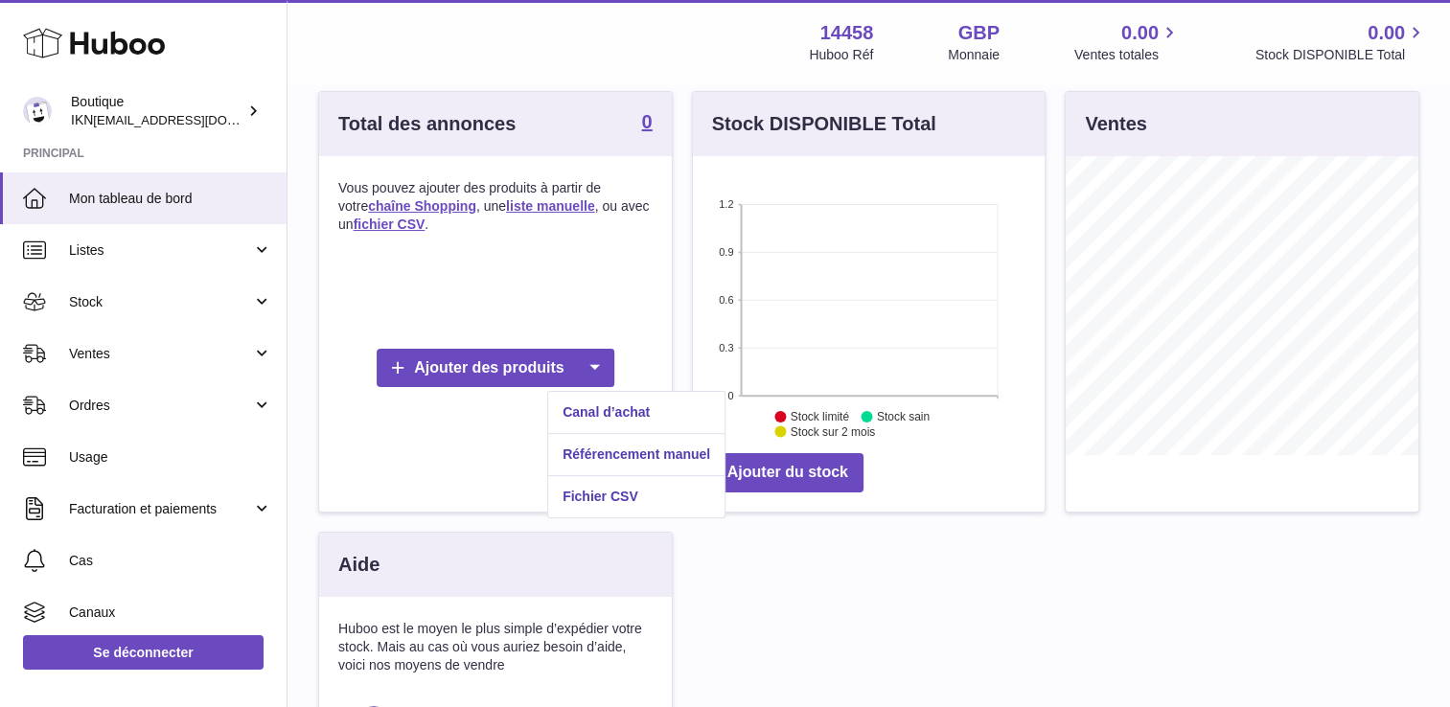
click at [364, 426] on div "Ajouter des produits" at bounding box center [495, 368] width 314 height 231
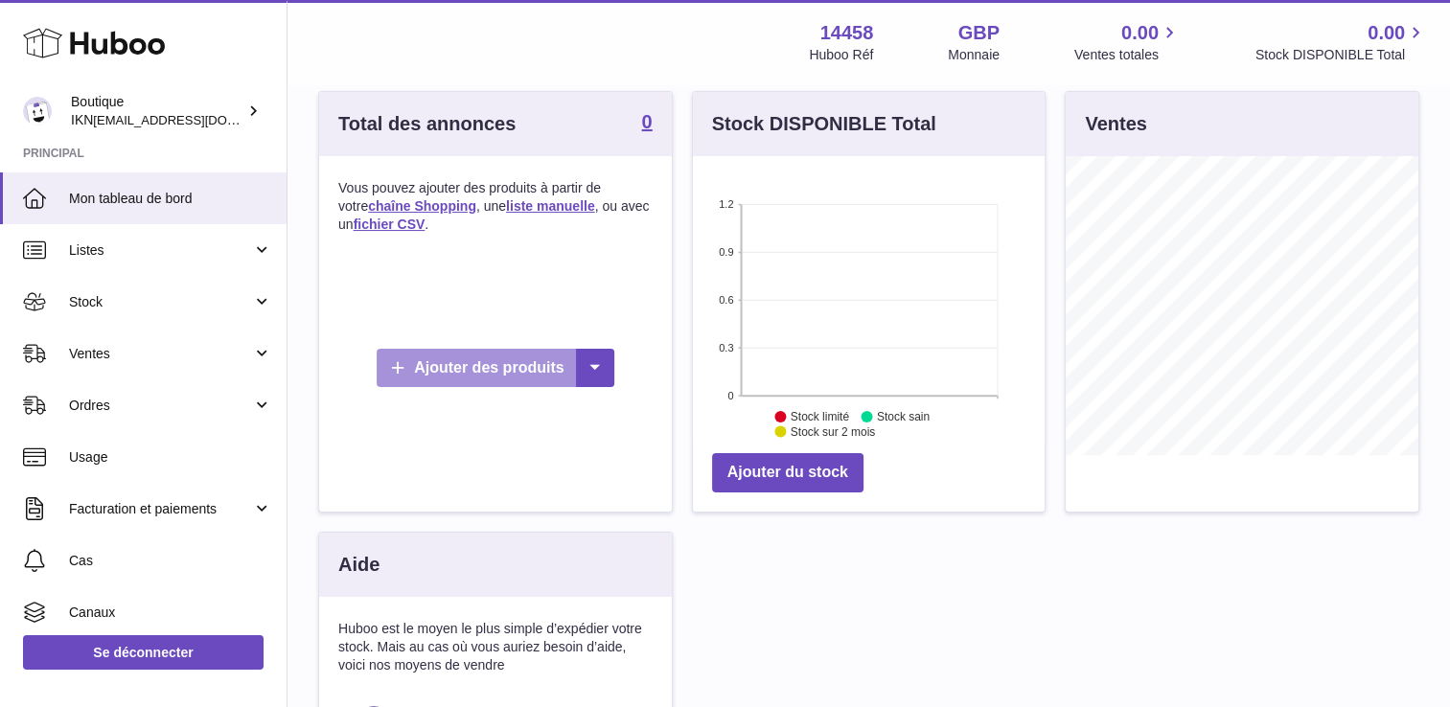
click at [437, 367] on font "Ajouter des produits" at bounding box center [489, 367] width 150 height 16
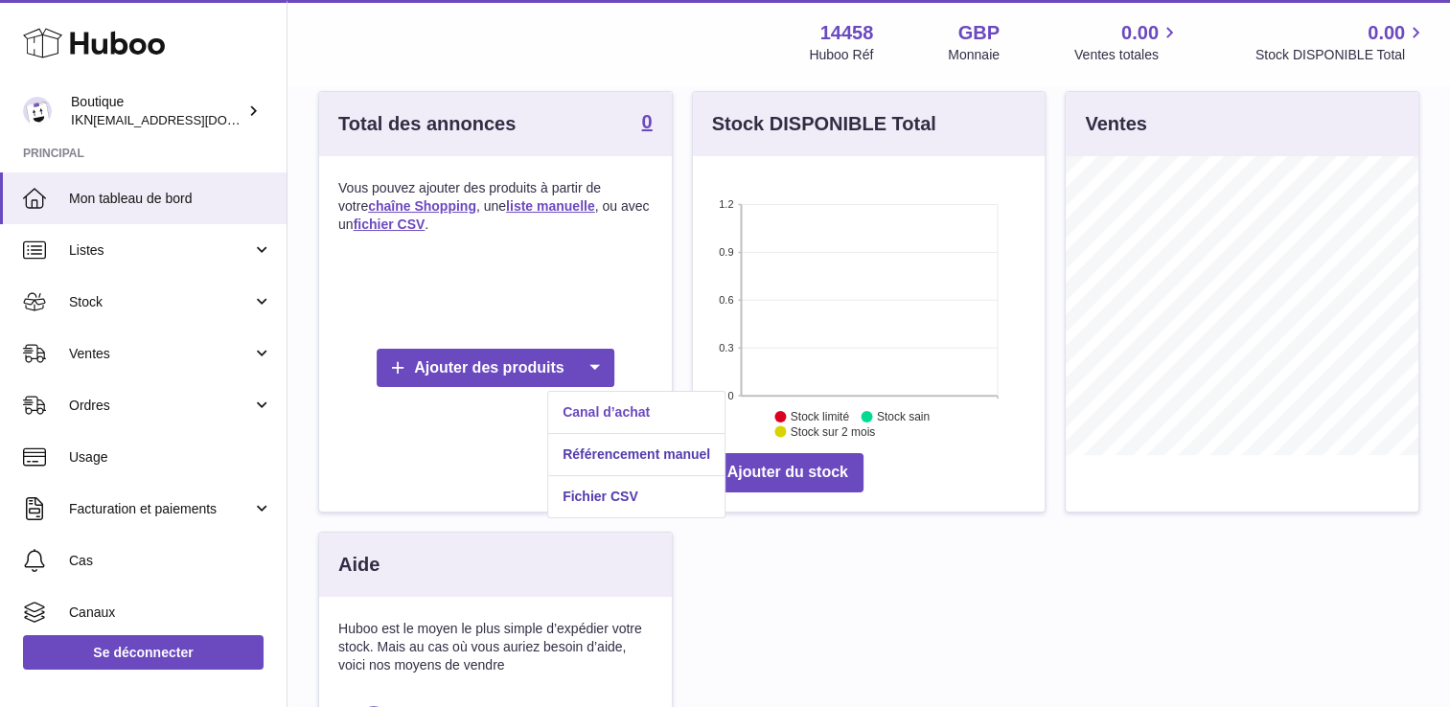
click at [581, 408] on link "Canal d’achat" at bounding box center [636, 412] width 176 height 41
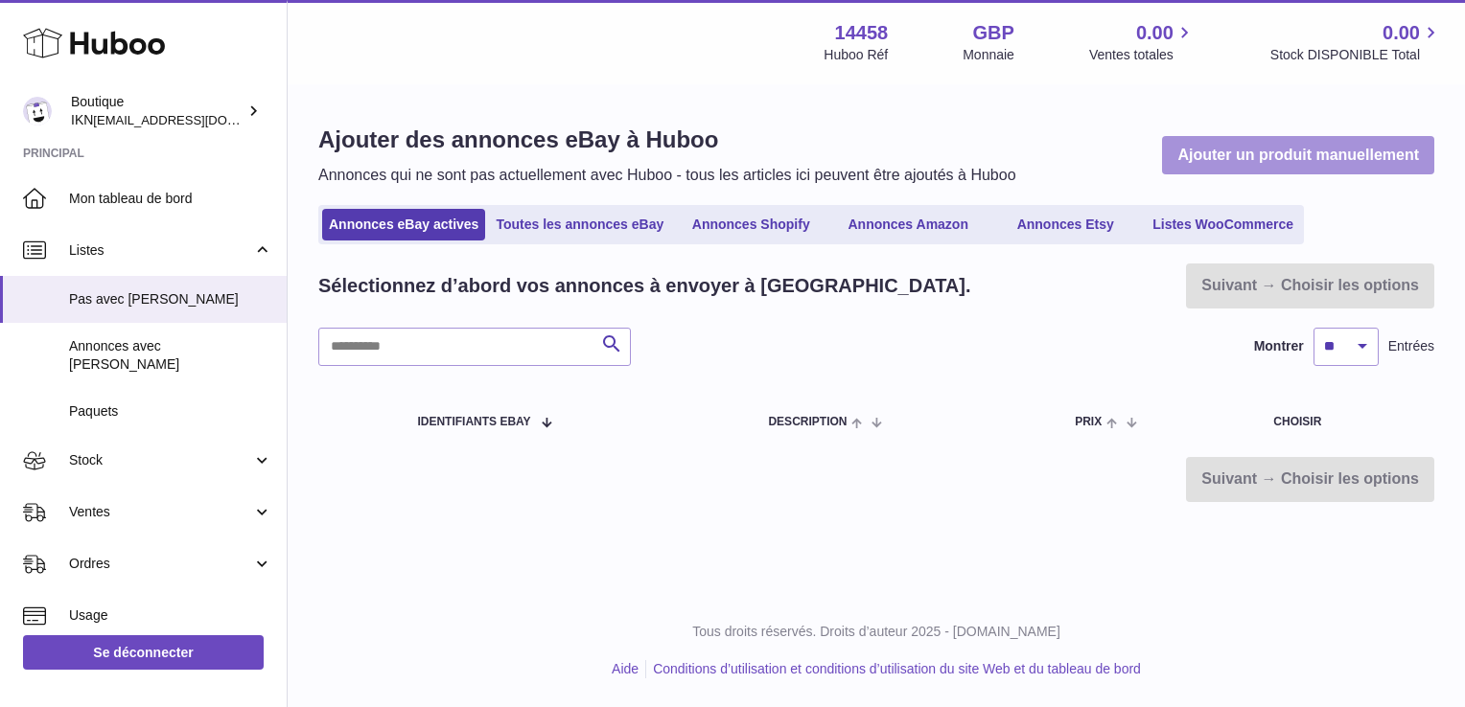
click at [1204, 151] on link "Ajouter un produit manuellement" at bounding box center [1298, 155] width 272 height 39
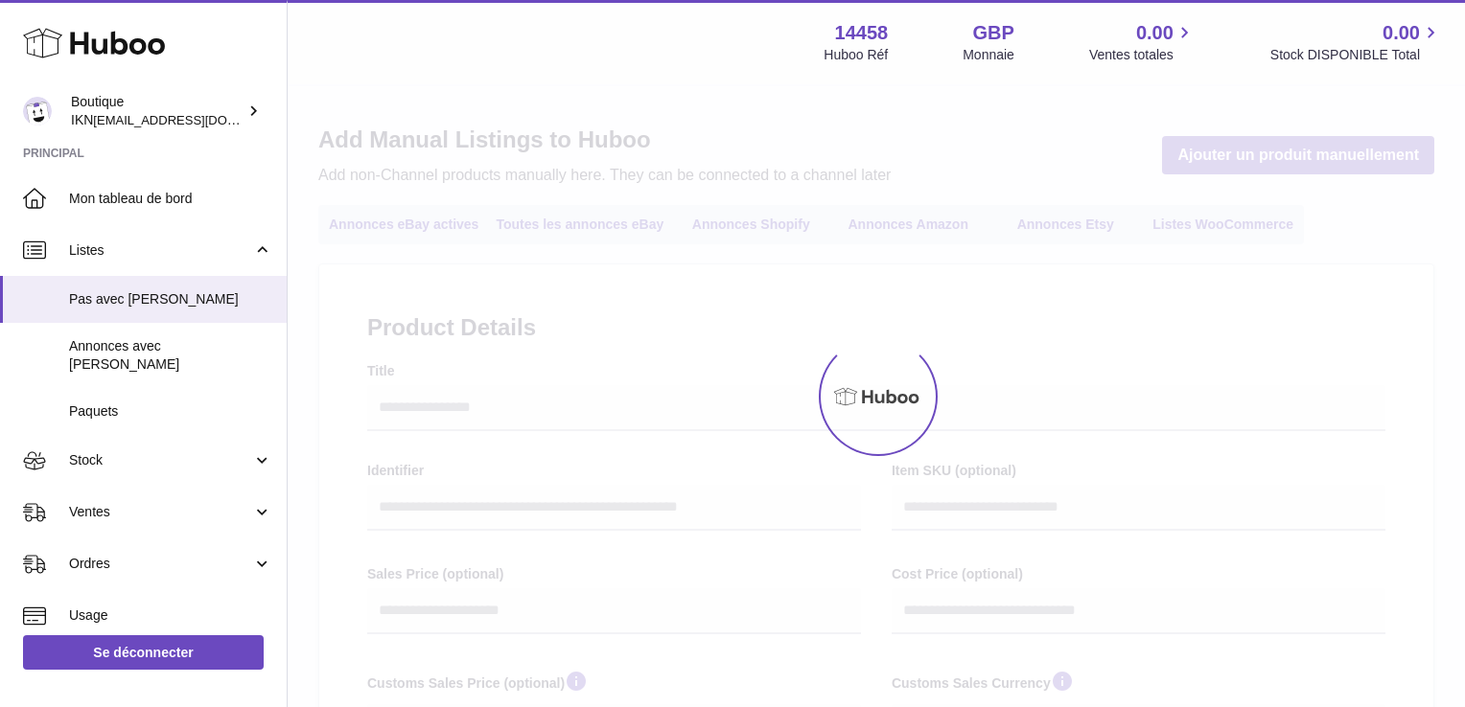
select select
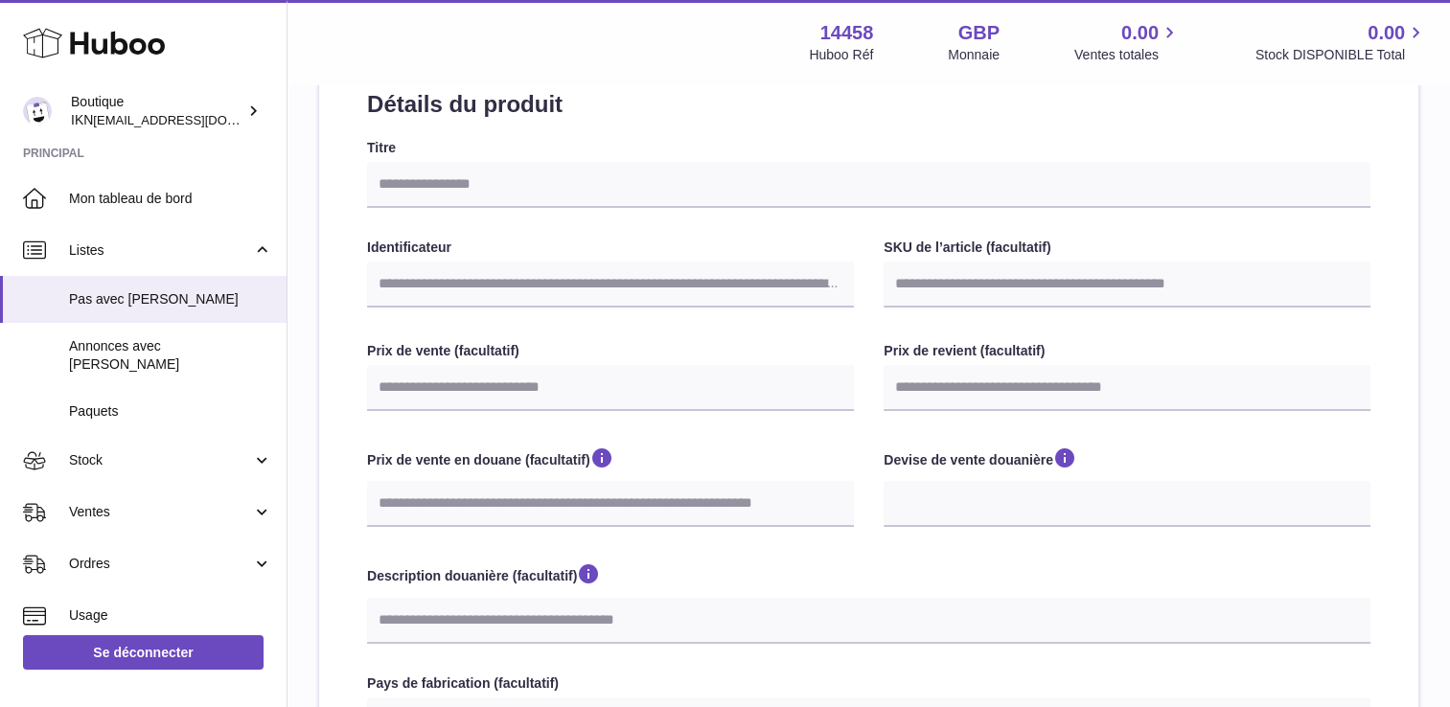
scroll to position [192, 0]
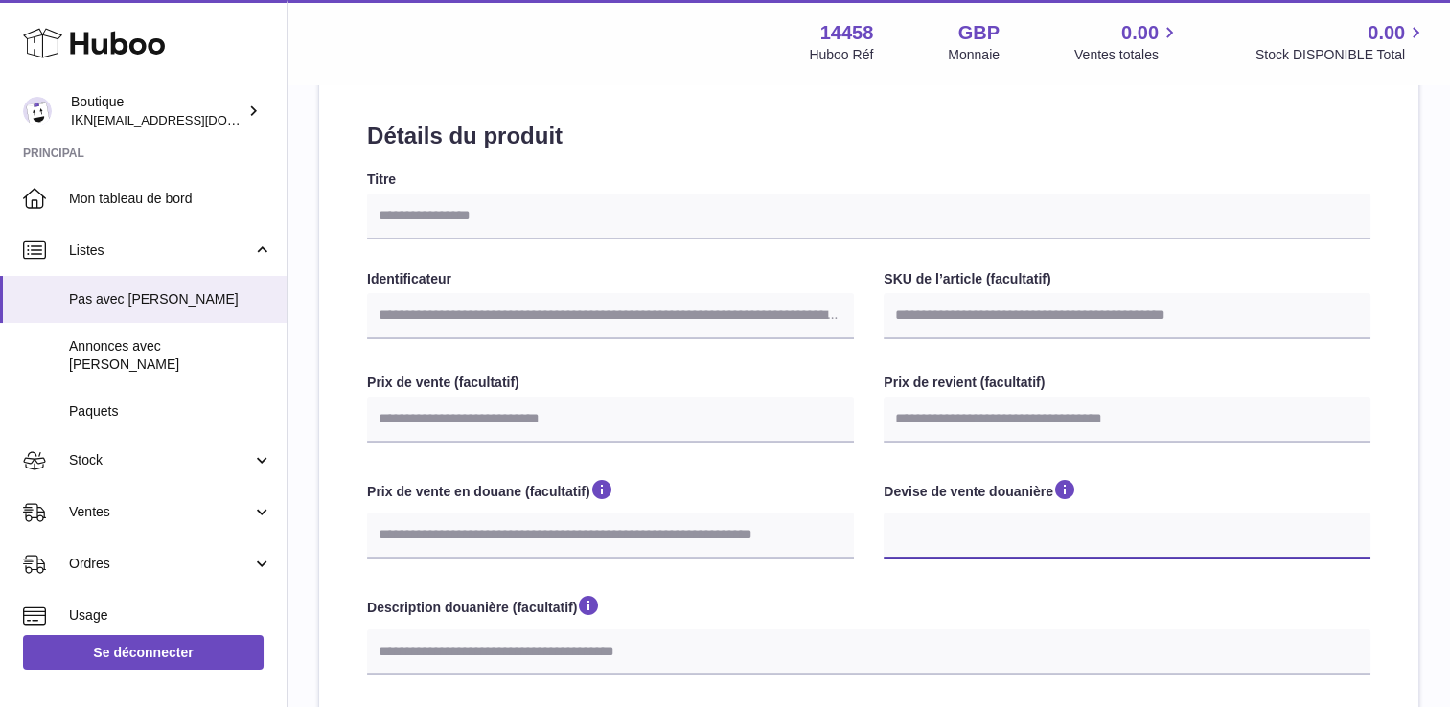
click at [931, 533] on select "*** ****" at bounding box center [1127, 536] width 487 height 46
select select "***"
click at [884, 513] on select "*** ****" at bounding box center [1127, 536] width 487 height 46
select select
